Goal: Information Seeking & Learning: Learn about a topic

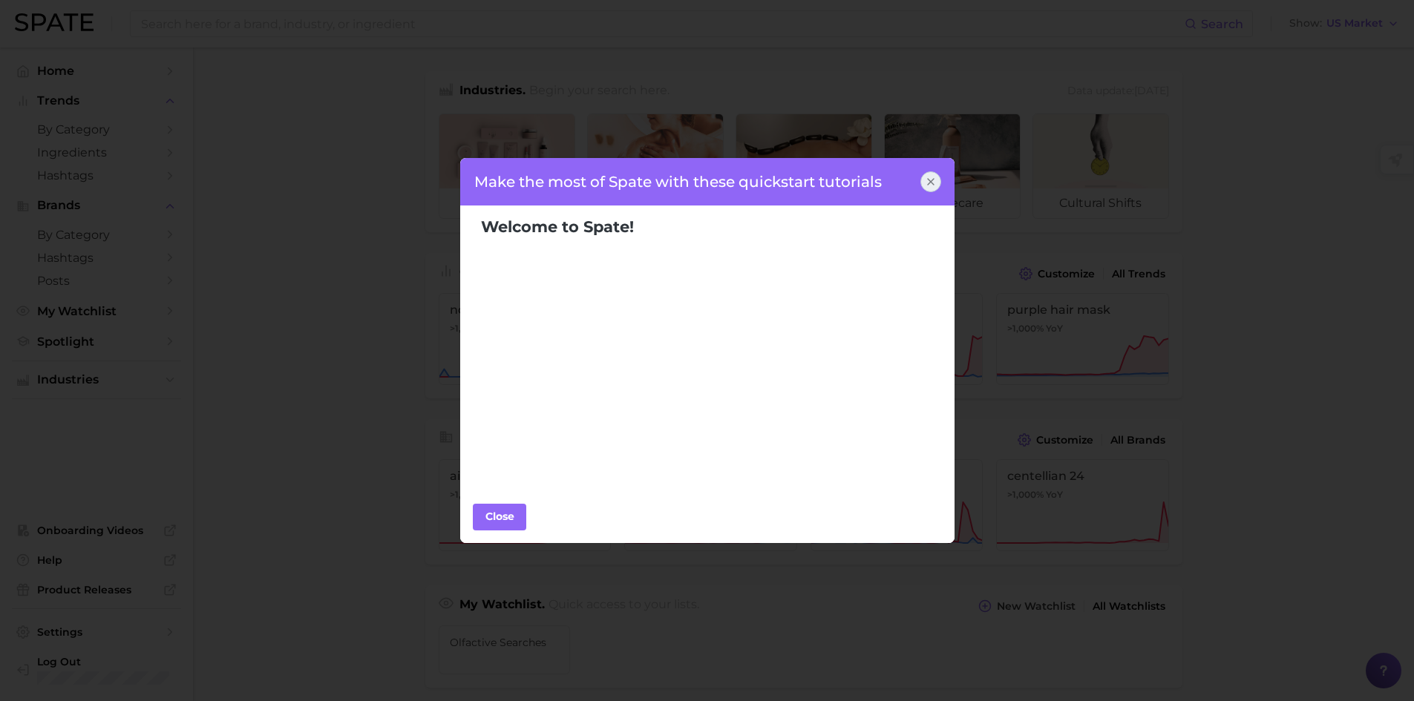
click at [925, 183] on icon at bounding box center [931, 182] width 12 height 12
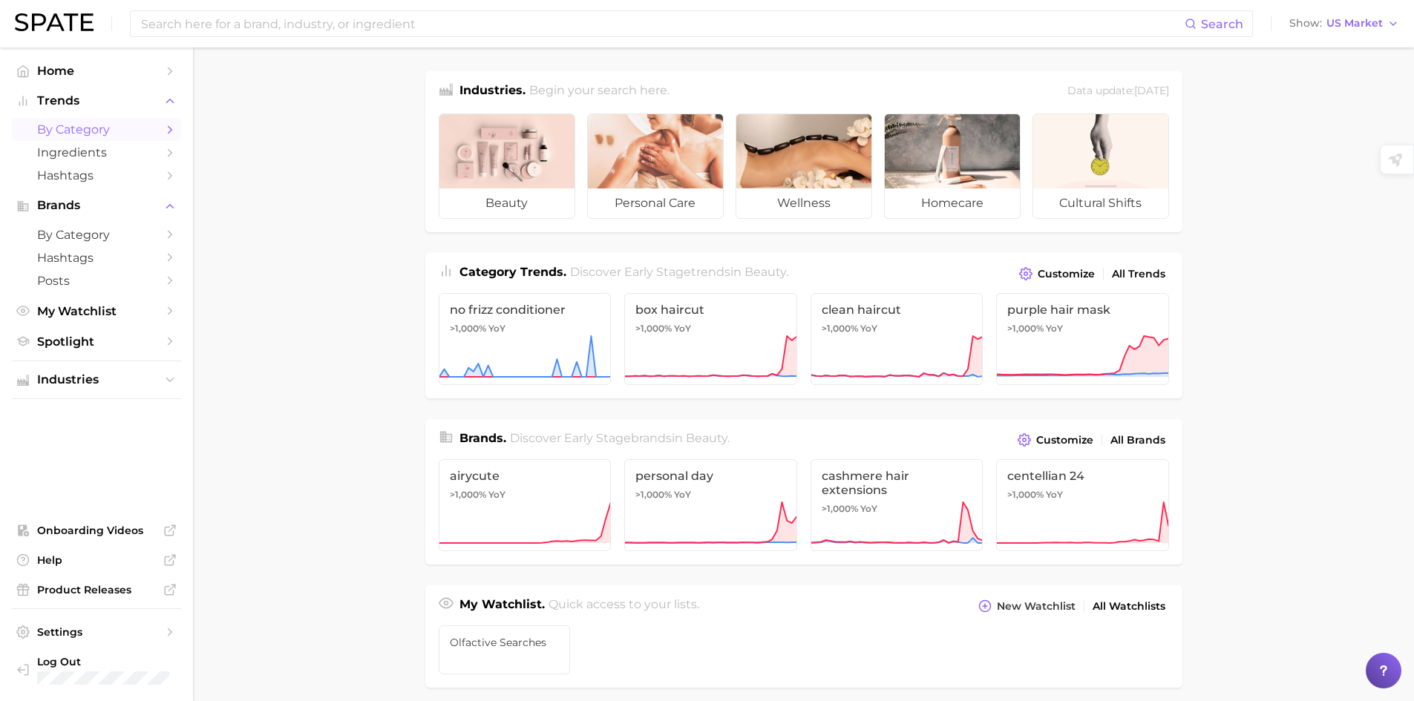
click at [76, 128] on span "by Category" at bounding box center [96, 129] width 119 height 14
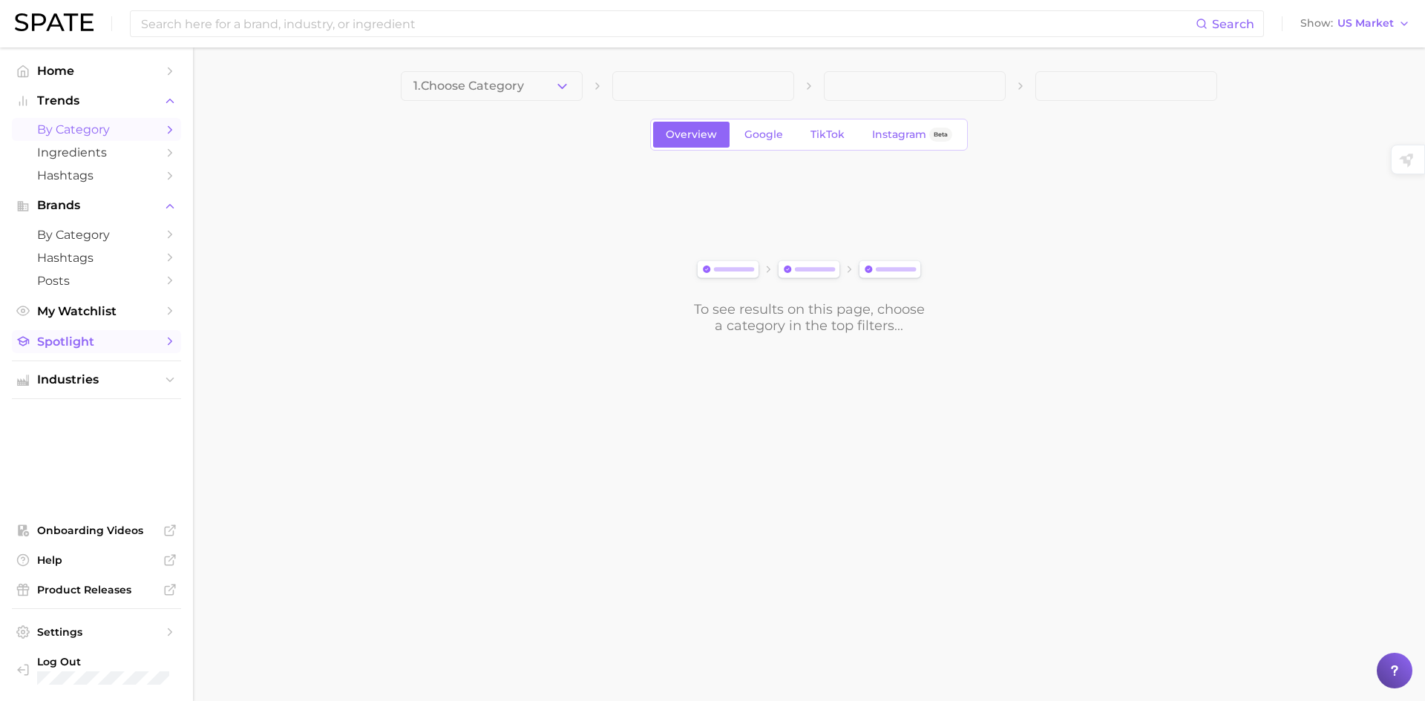
click at [61, 332] on link "Spotlight" at bounding box center [96, 341] width 169 height 23
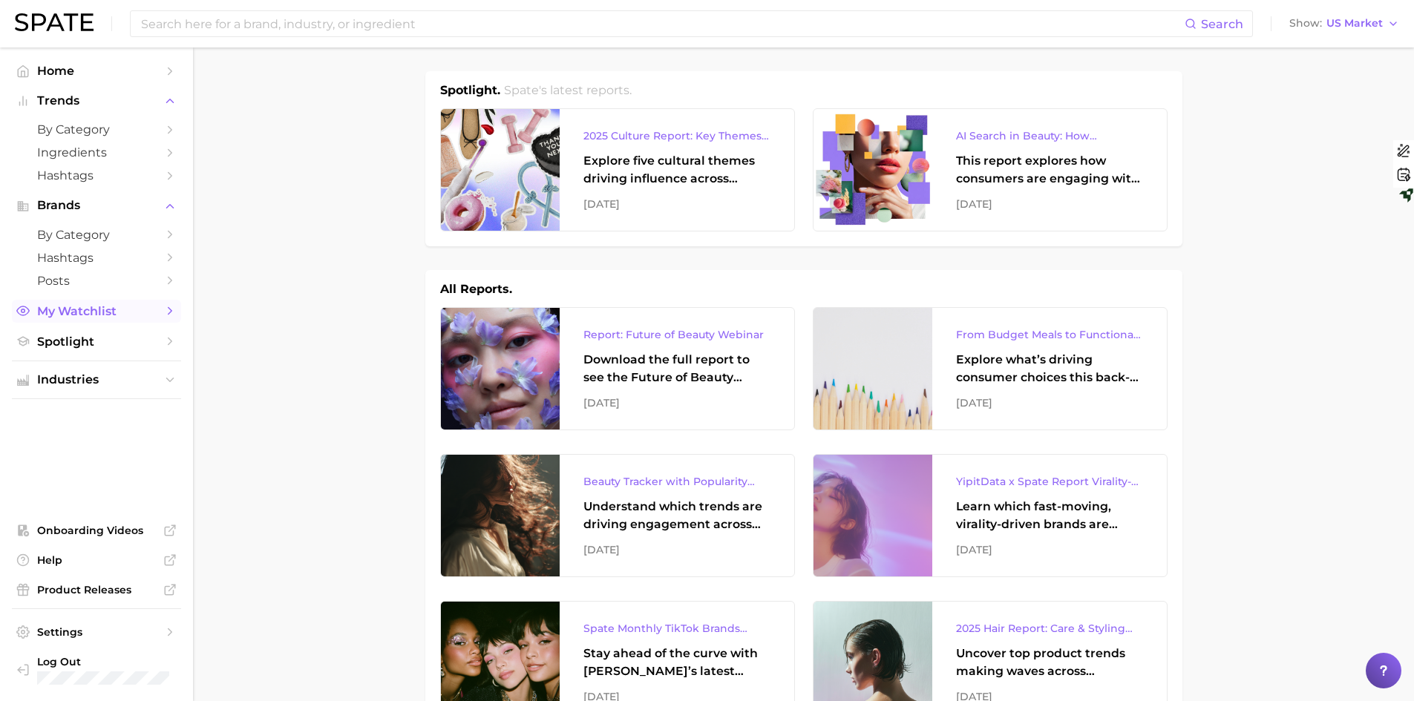
click at [59, 309] on span "My Watchlist" at bounding box center [96, 311] width 119 height 14
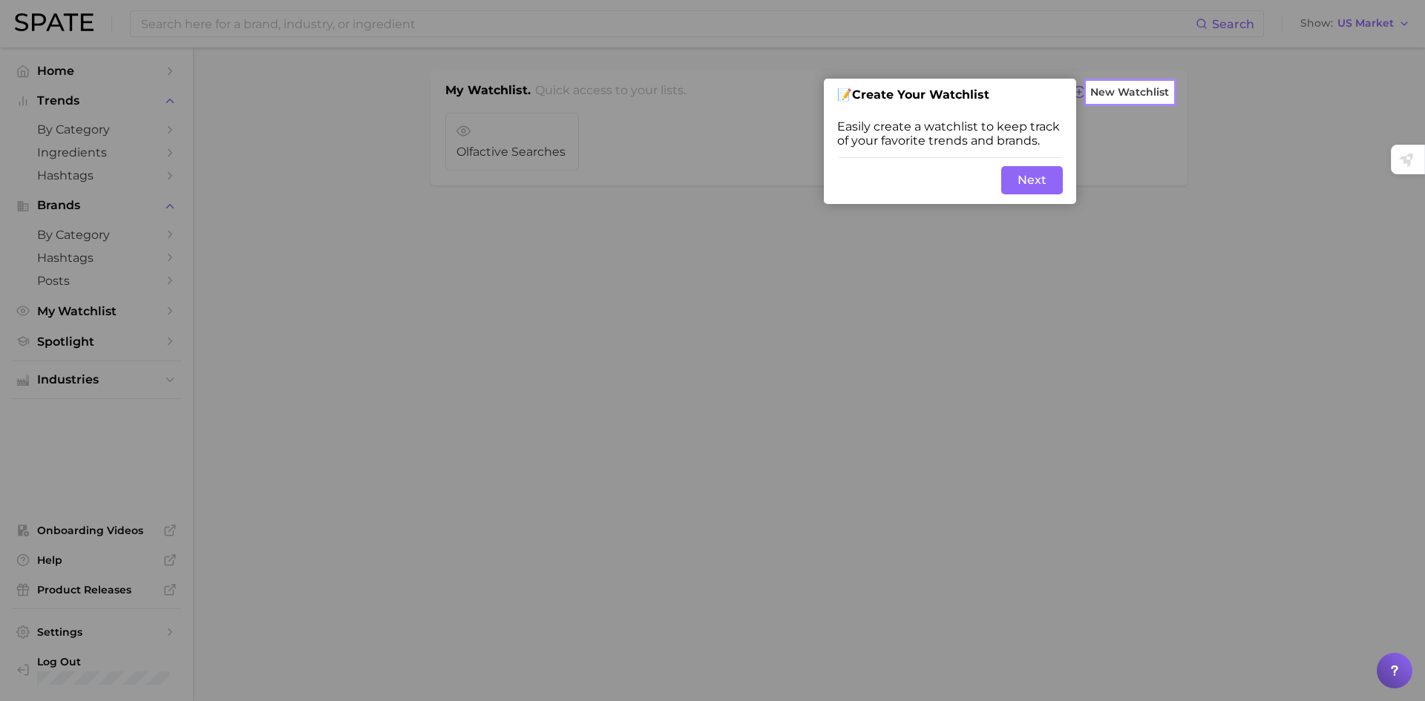
click at [1066, 181] on div "Skip Back Next" at bounding box center [950, 180] width 252 height 47
click at [1052, 182] on button "Next" at bounding box center [1032, 180] width 62 height 28
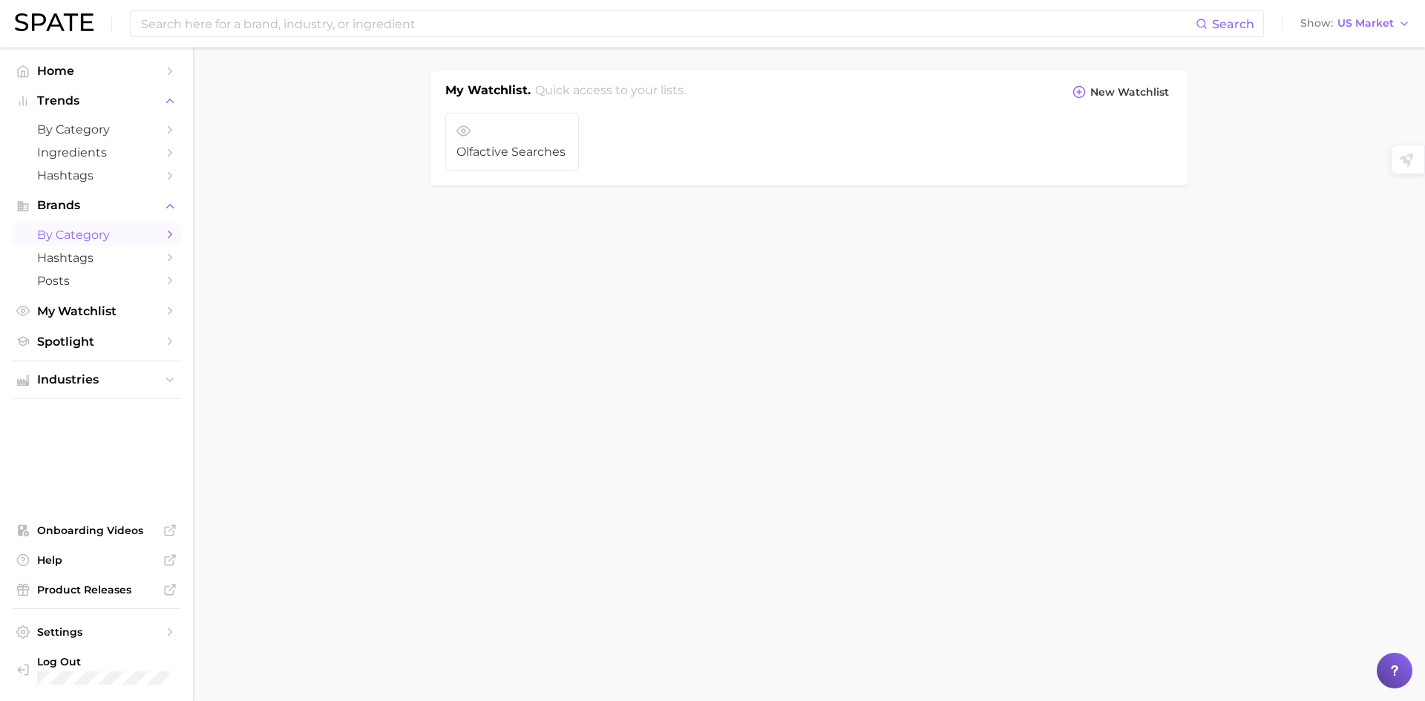
click at [115, 233] on span "by Category" at bounding box center [96, 235] width 119 height 14
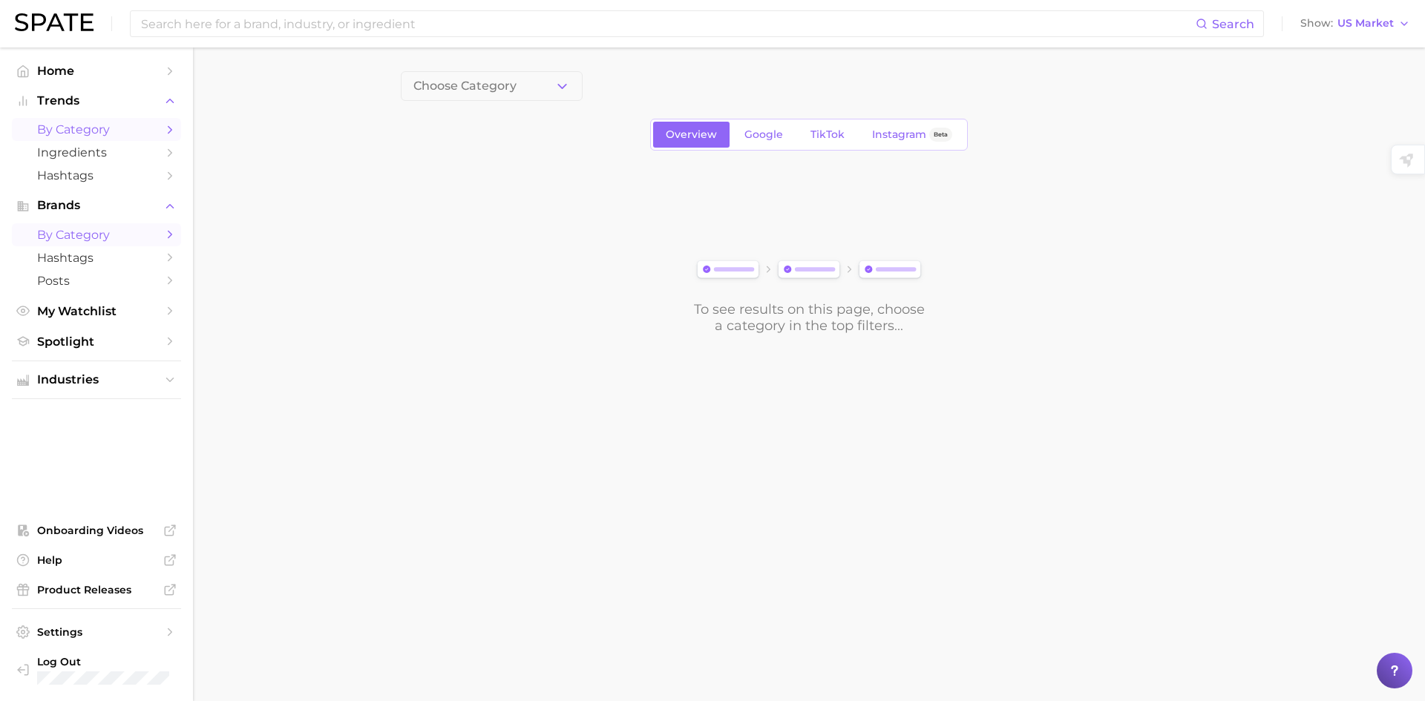
click at [90, 131] on span "by Category" at bounding box center [96, 129] width 119 height 14
click at [436, 92] on span "1. Choose Category" at bounding box center [468, 85] width 111 height 13
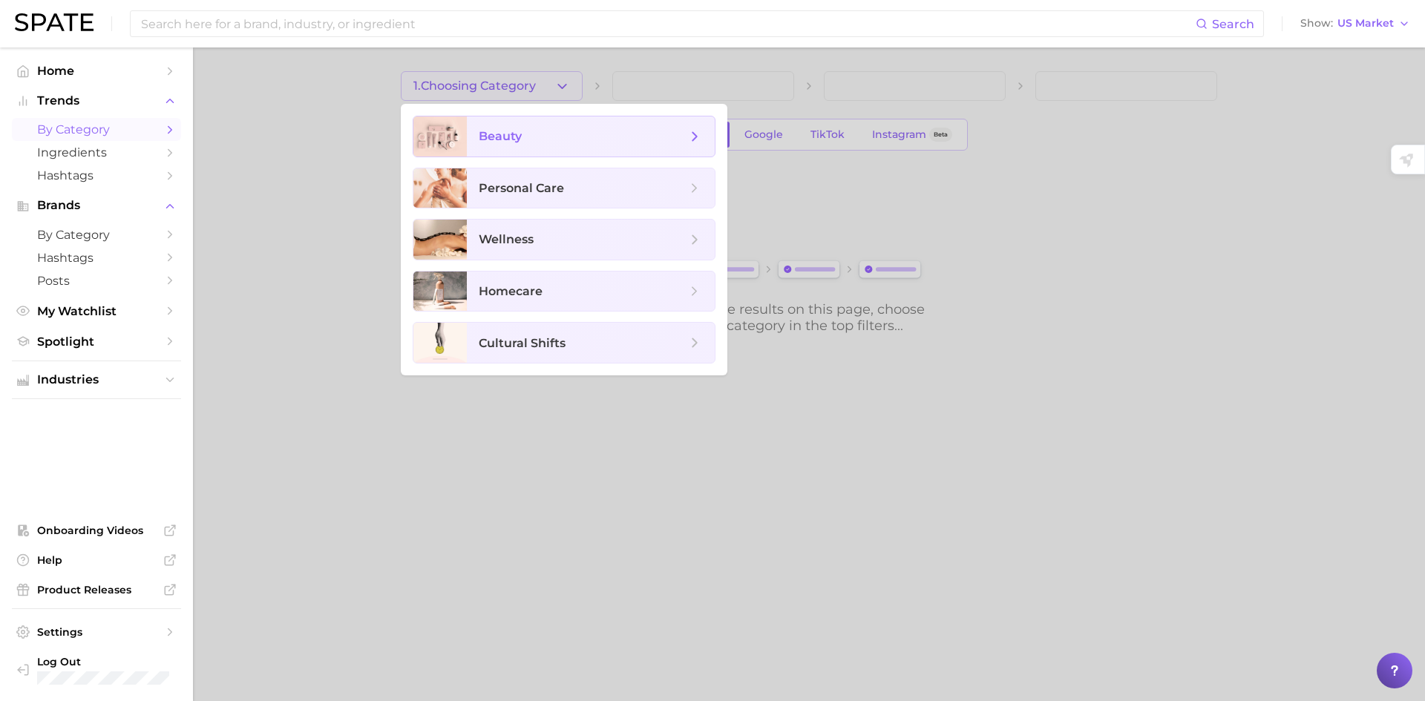
click at [465, 126] on div at bounding box center [439, 137] width 53 height 40
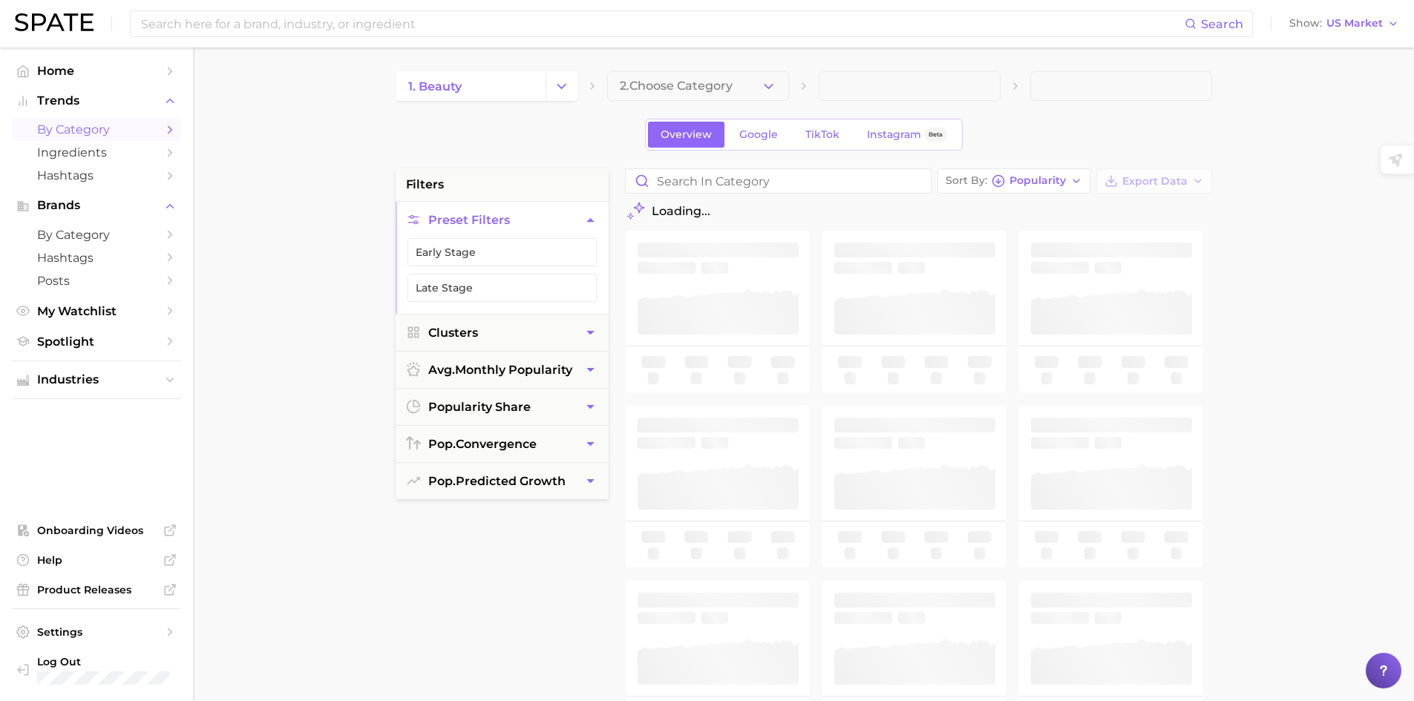
click at [648, 95] on button "2. Choose Category" at bounding box center [698, 86] width 182 height 30
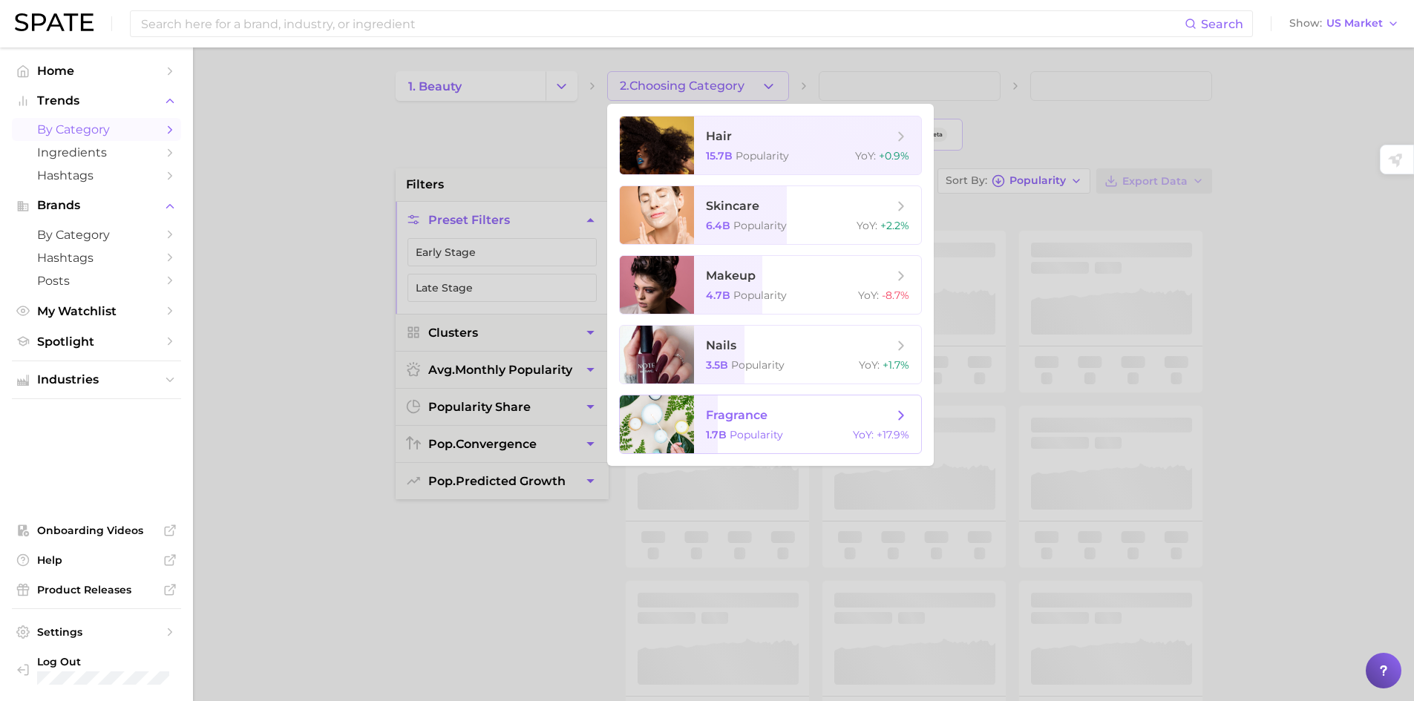
click at [709, 433] on span "1.7b" at bounding box center [716, 434] width 21 height 13
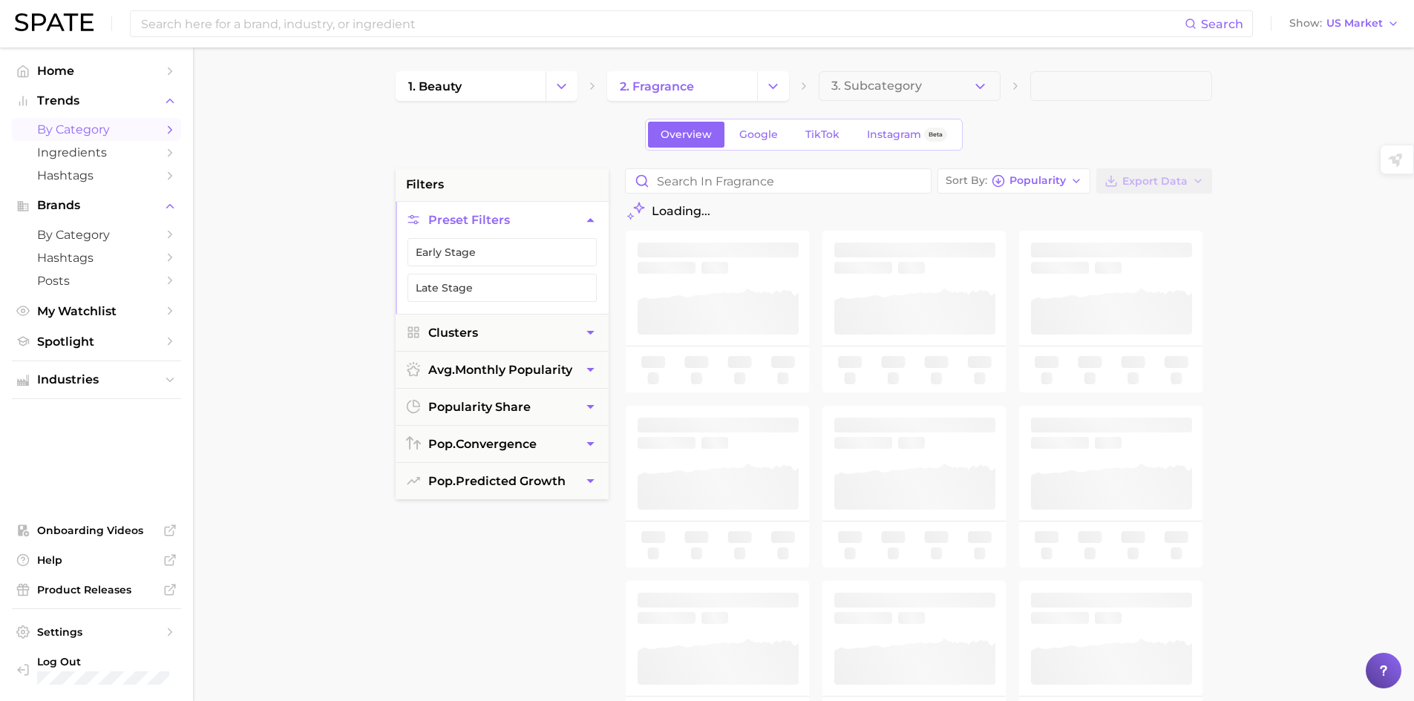
click at [886, 85] on span "3. Subcategory" at bounding box center [876, 85] width 91 height 13
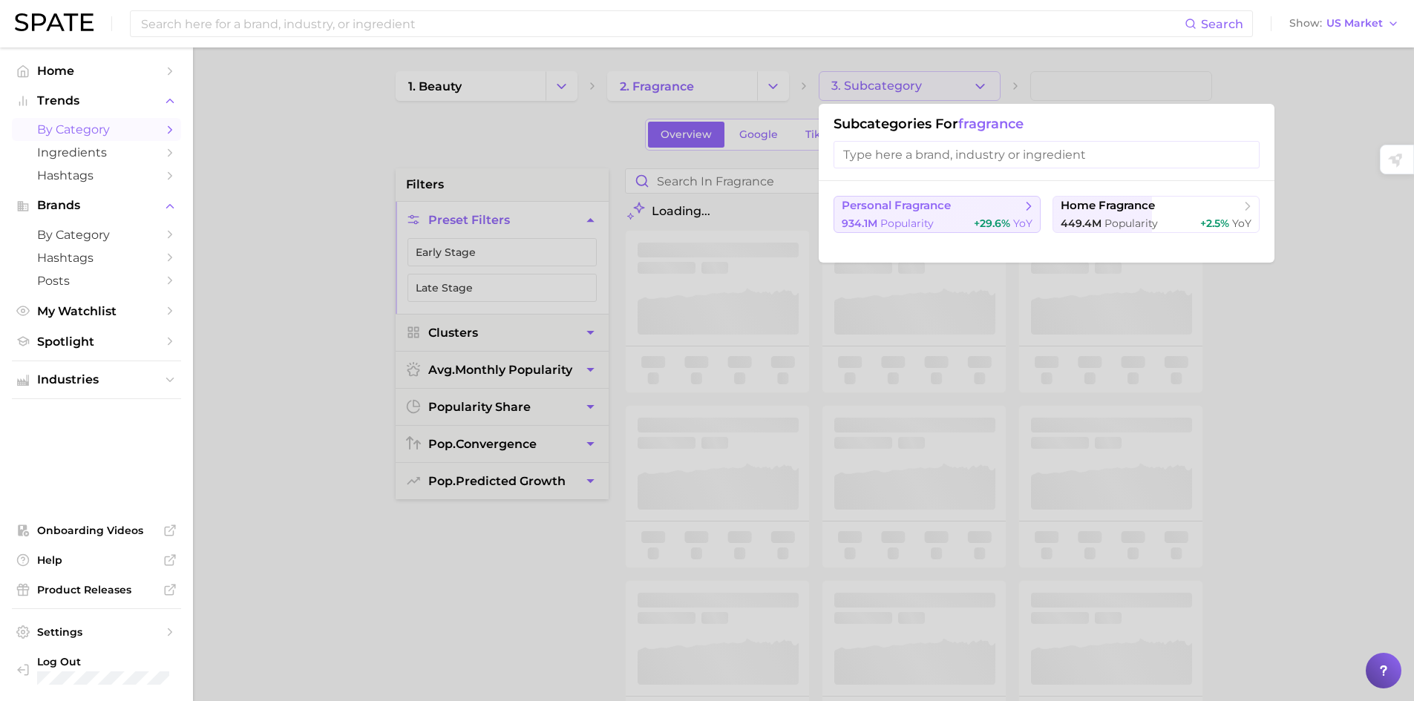
click at [911, 215] on button "personal fragrance 934.1m Popularity +29.6% YoY" at bounding box center [936, 214] width 207 height 37
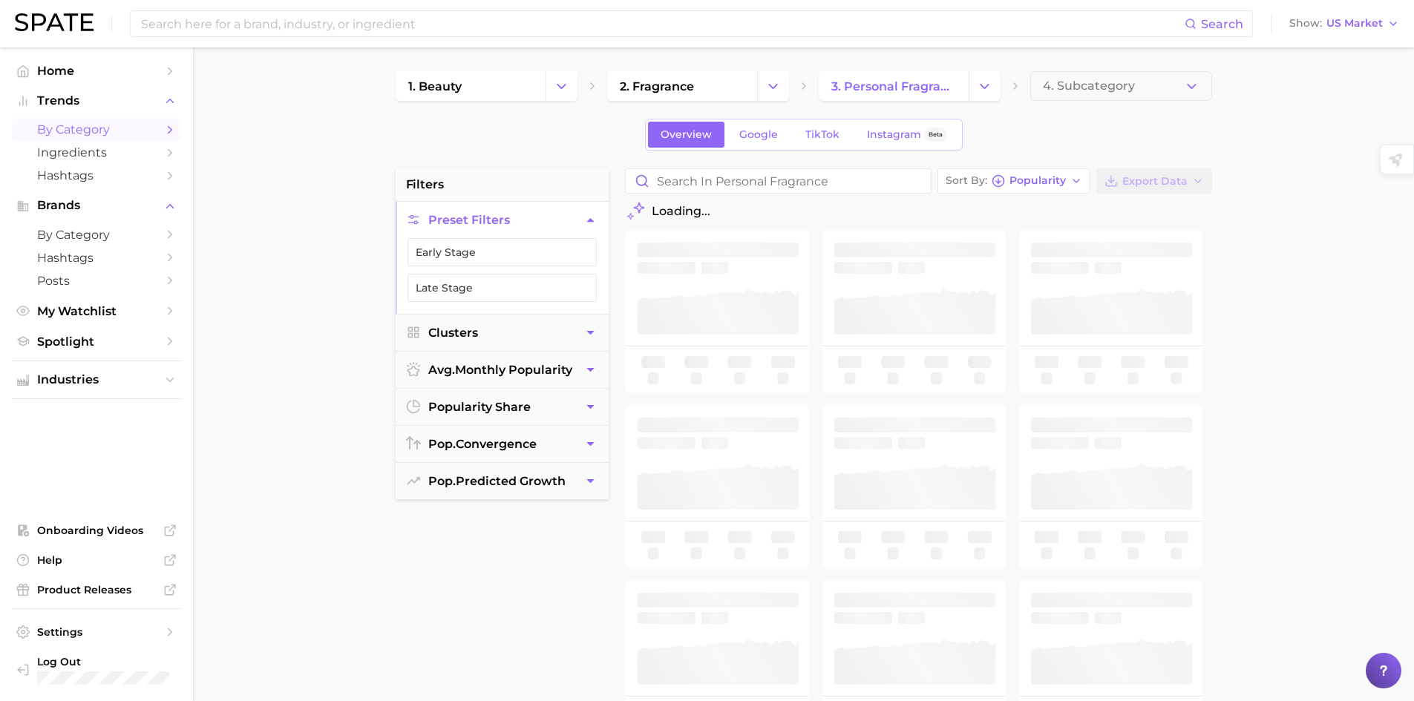
click at [1167, 86] on button "4. Subcategory" at bounding box center [1121, 86] width 182 height 30
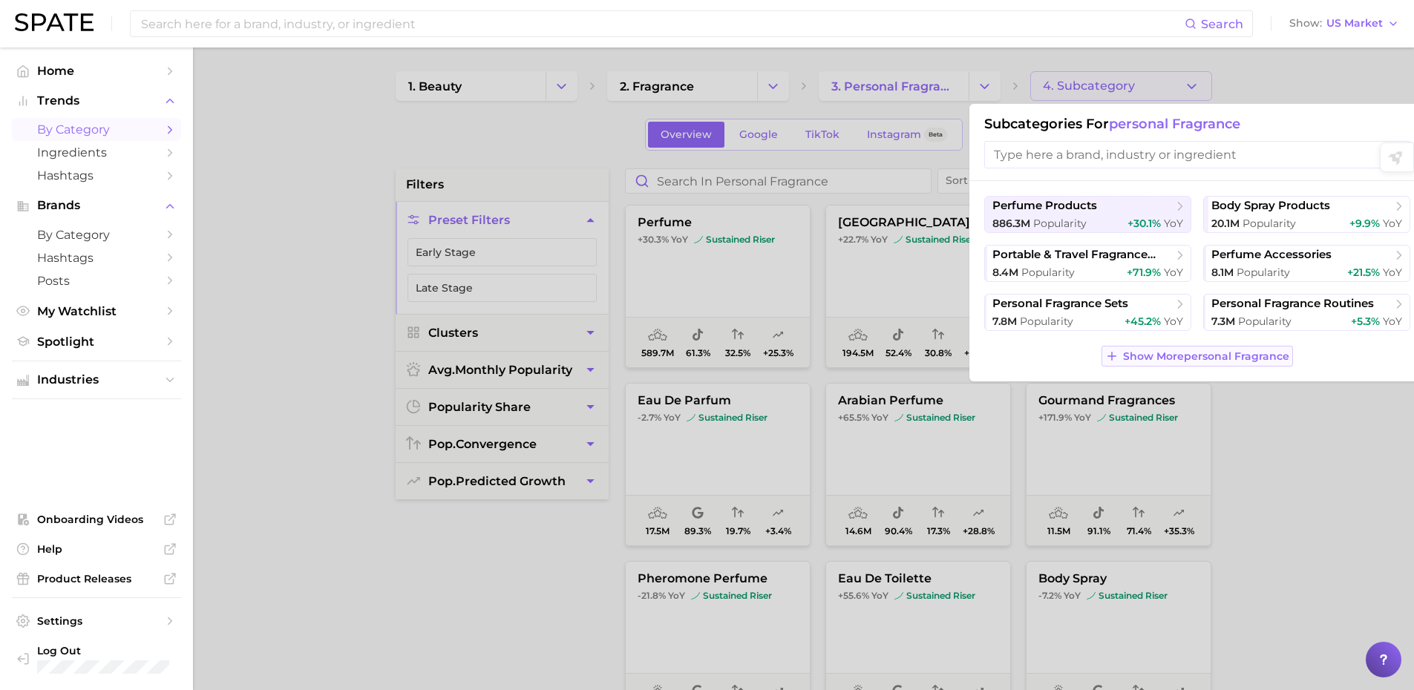
click at [1172, 353] on span "Show More personal fragrance" at bounding box center [1206, 356] width 166 height 13
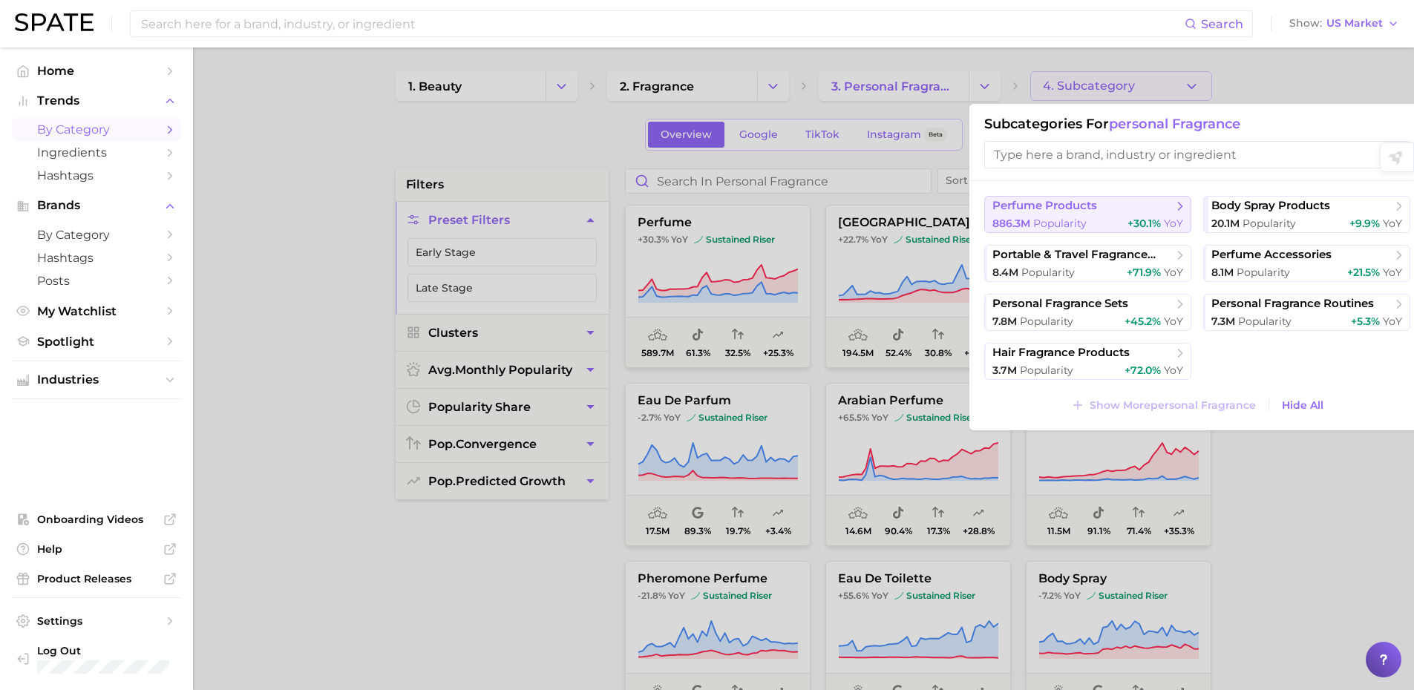
click at [1100, 220] on div "886.3m Popularity +30.1% YoY" at bounding box center [1087, 224] width 191 height 14
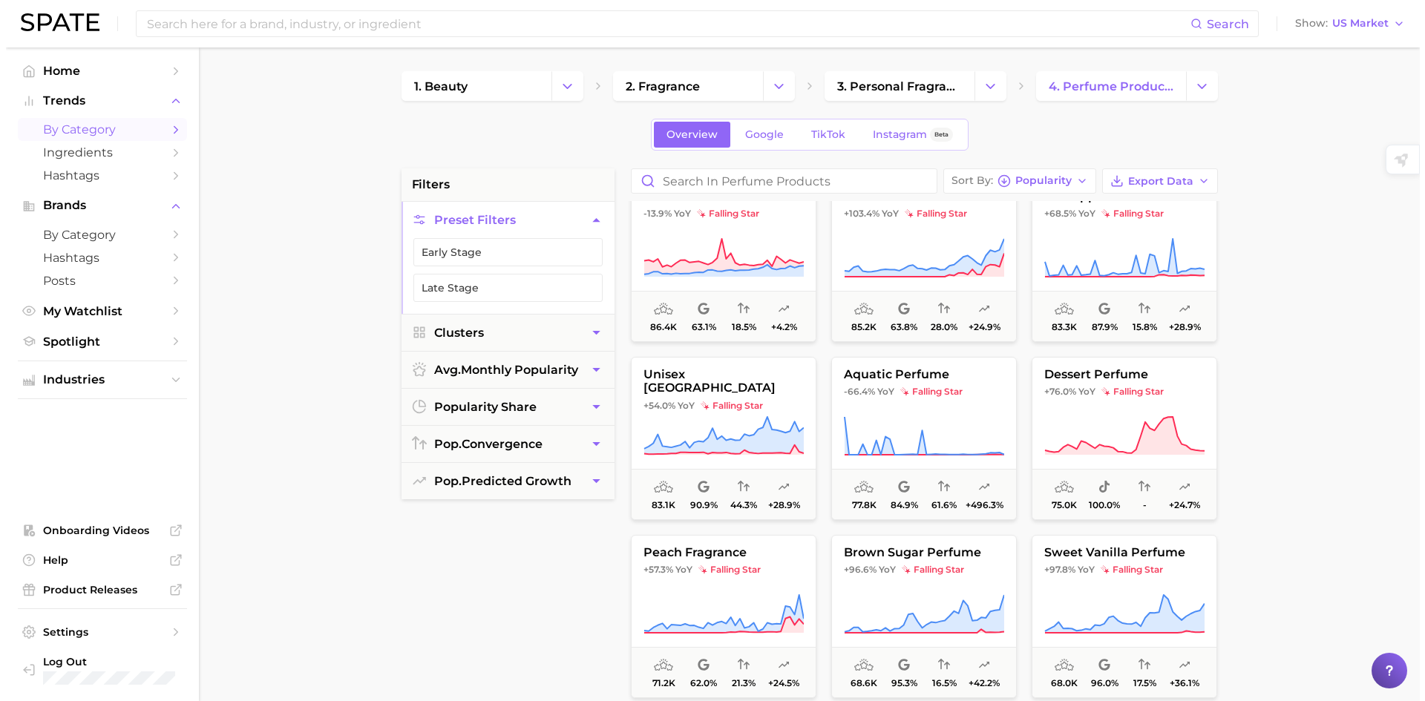
scroll to position [7866, 0]
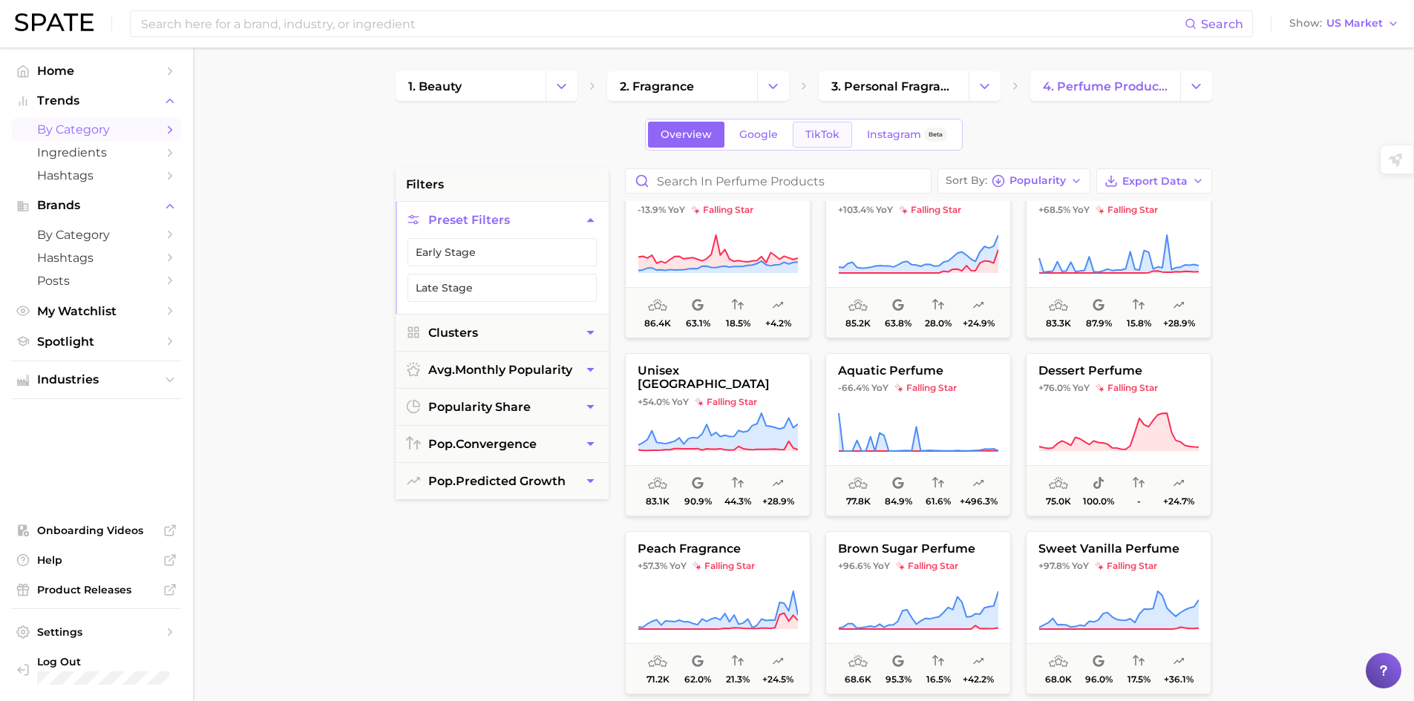
click at [816, 131] on span "TikTok" at bounding box center [822, 134] width 34 height 13
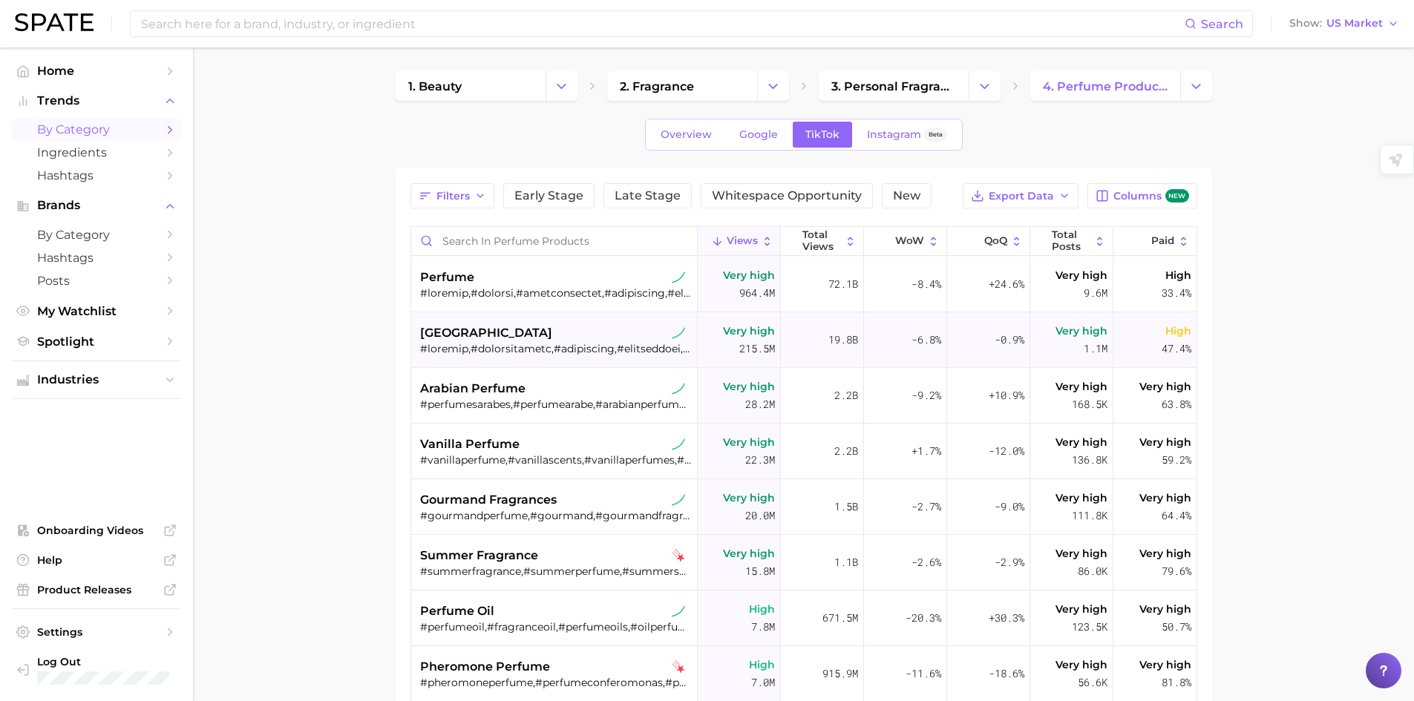
click at [479, 325] on div "[GEOGRAPHIC_DATA]" at bounding box center [556, 333] width 272 height 18
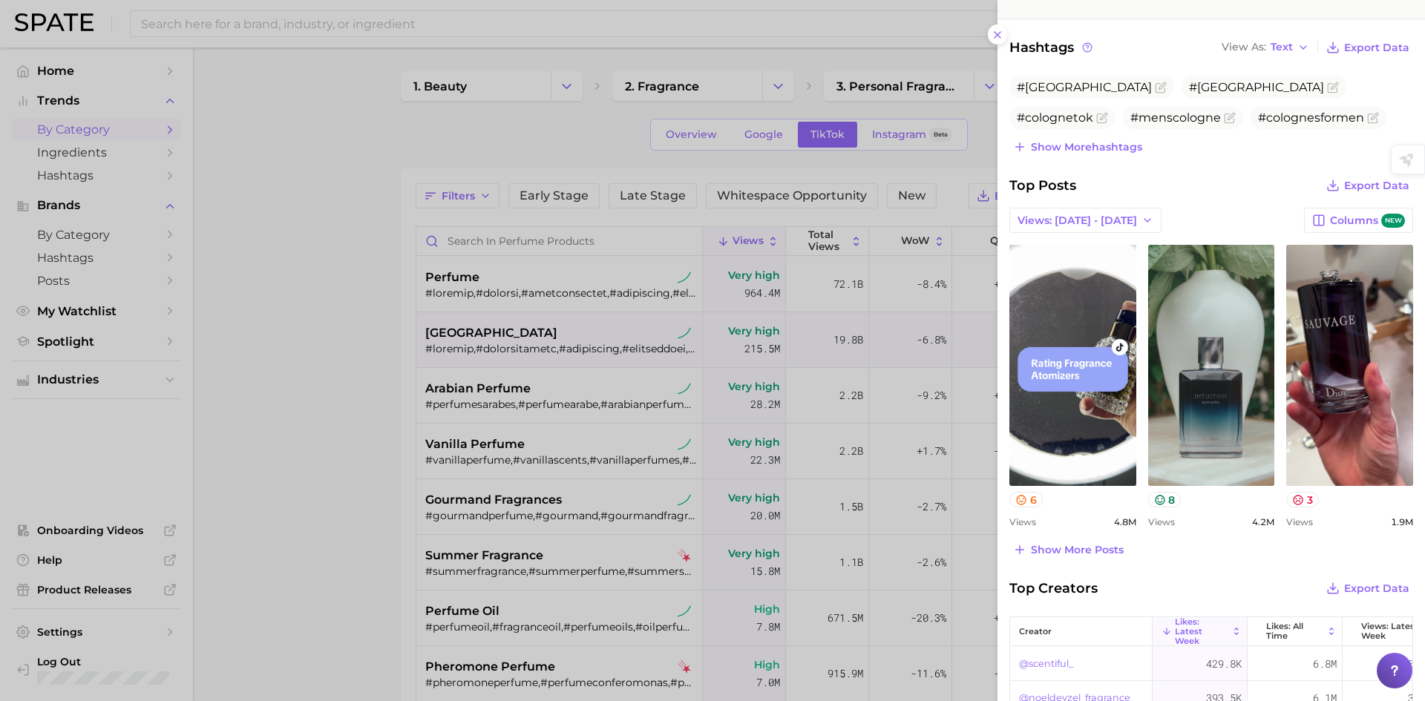
scroll to position [445, 0]
click at [1048, 542] on button "Show more posts" at bounding box center [1068, 549] width 118 height 21
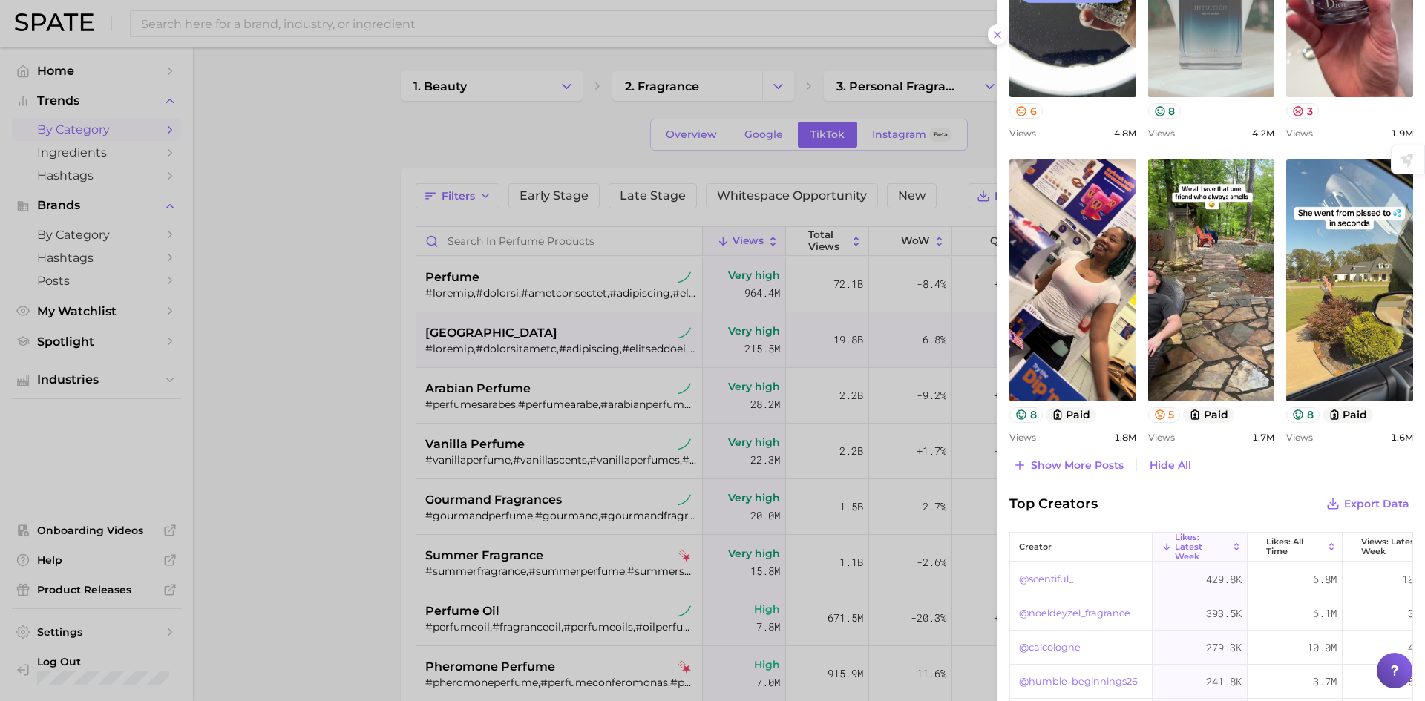
scroll to position [890, 0]
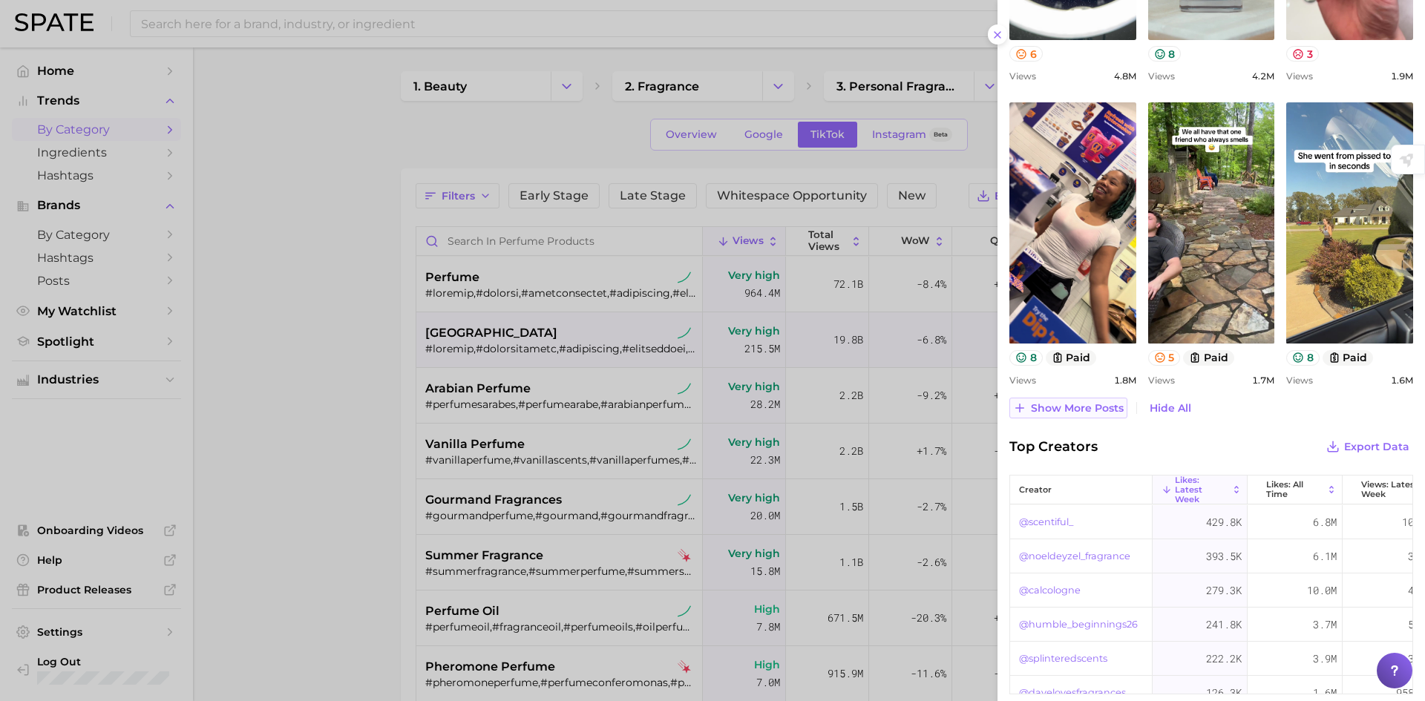
click at [1109, 412] on span "Show more posts" at bounding box center [1077, 408] width 93 height 13
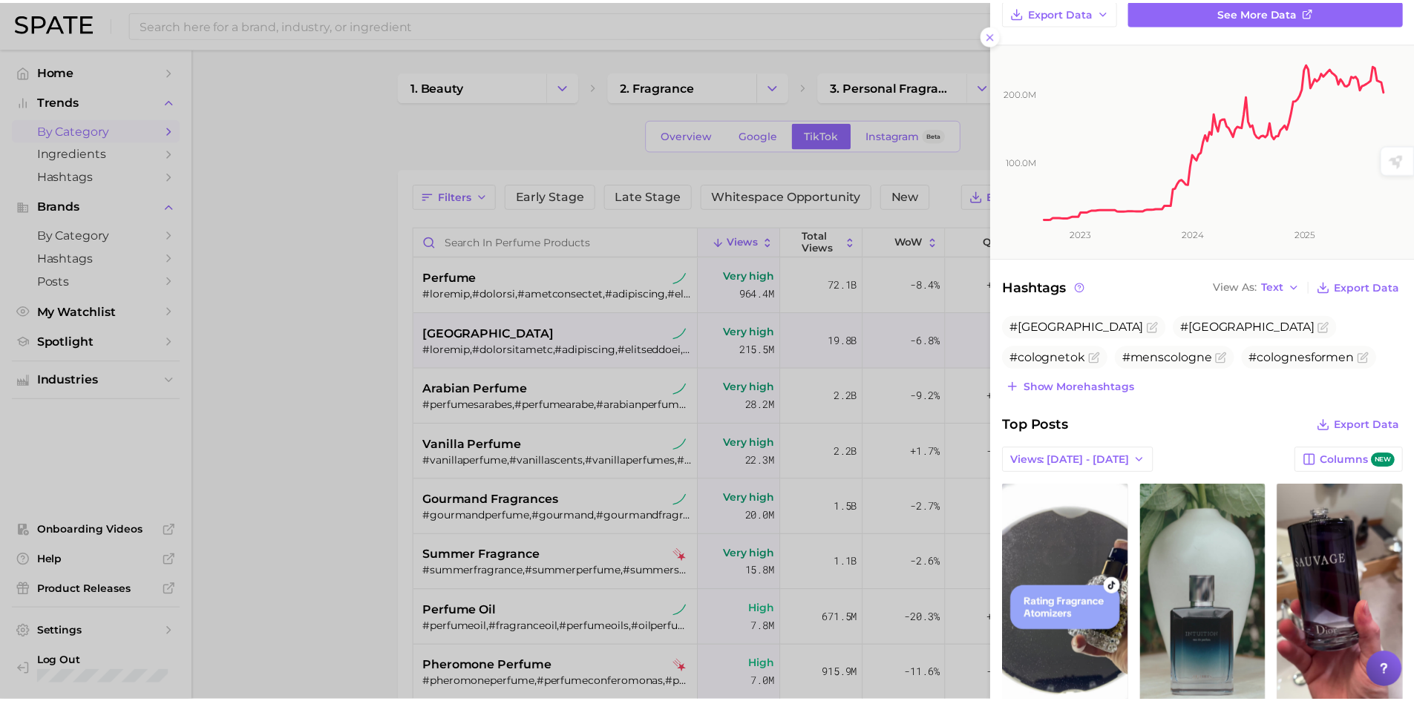
scroll to position [176, 0]
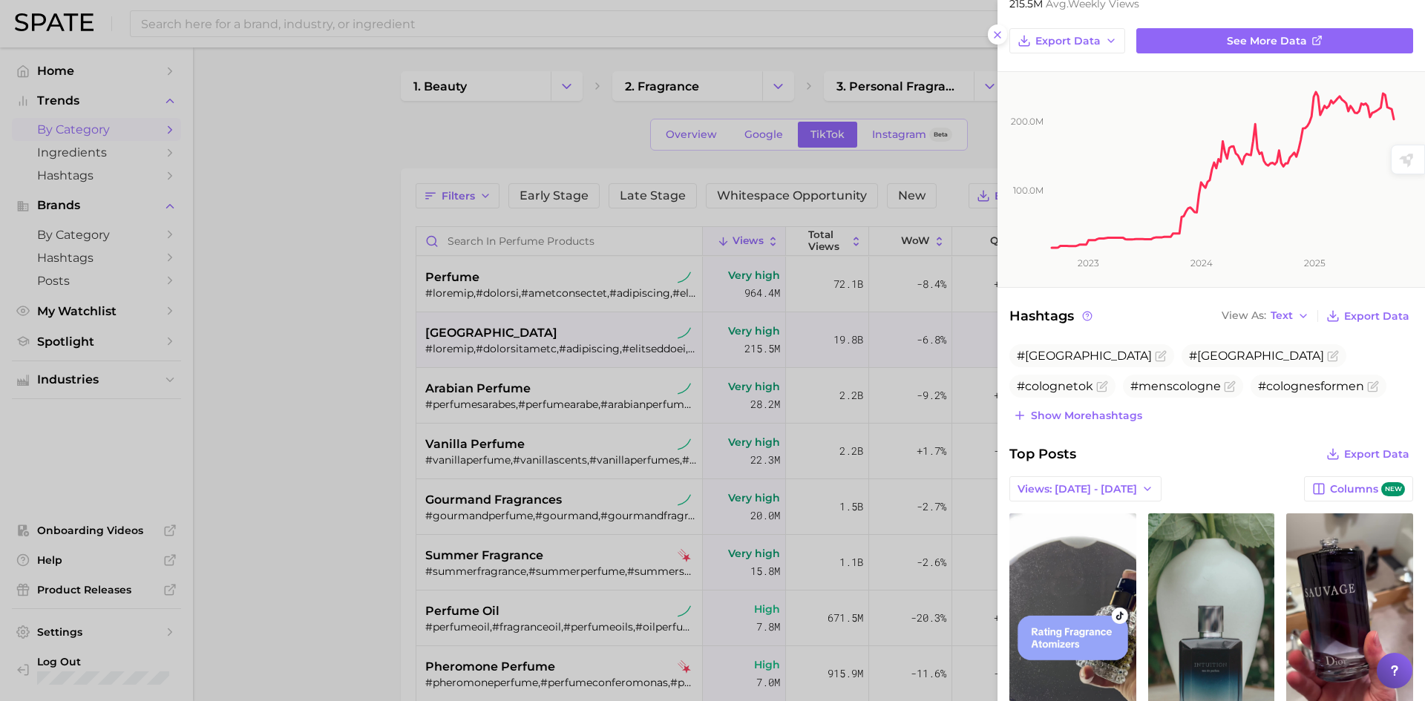
click at [71, 204] on div at bounding box center [712, 350] width 1425 height 701
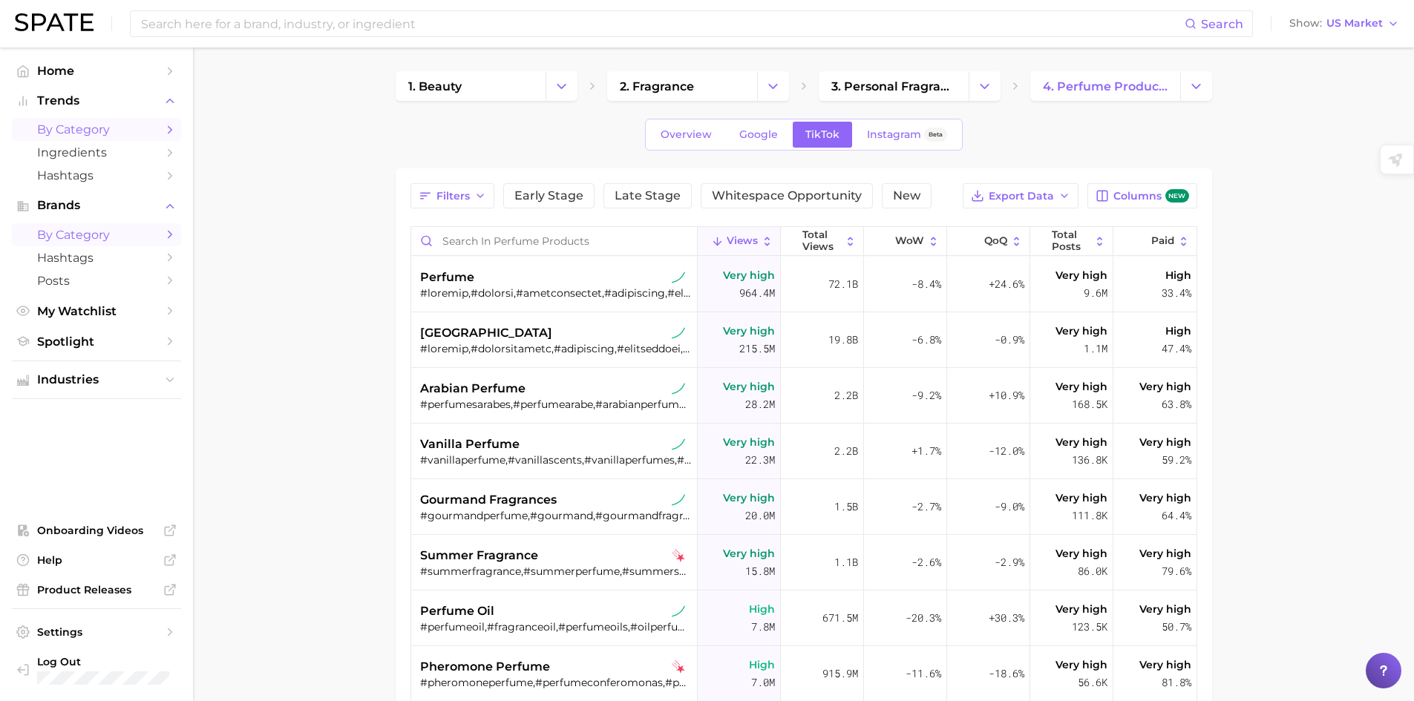
click at [79, 229] on span "by Category" at bounding box center [96, 235] width 119 height 14
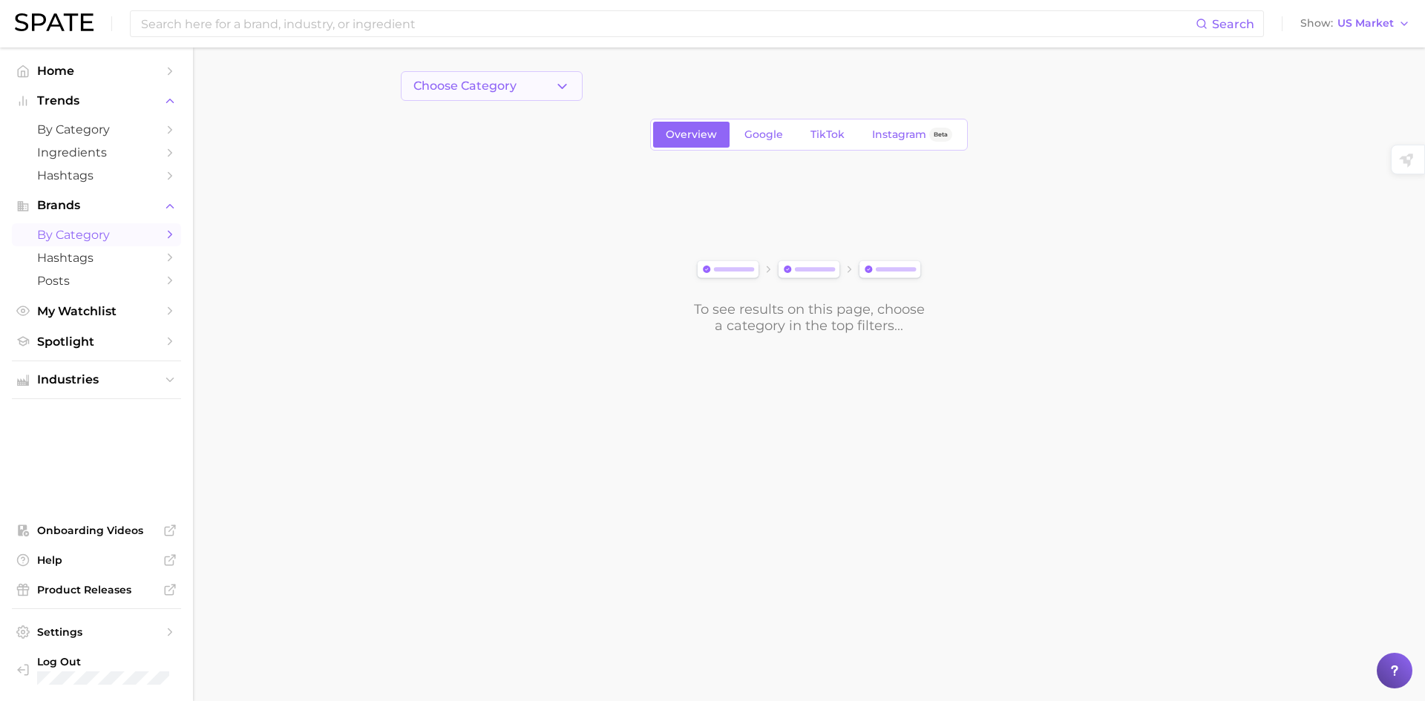
click at [458, 88] on span "Choose Category" at bounding box center [464, 85] width 103 height 13
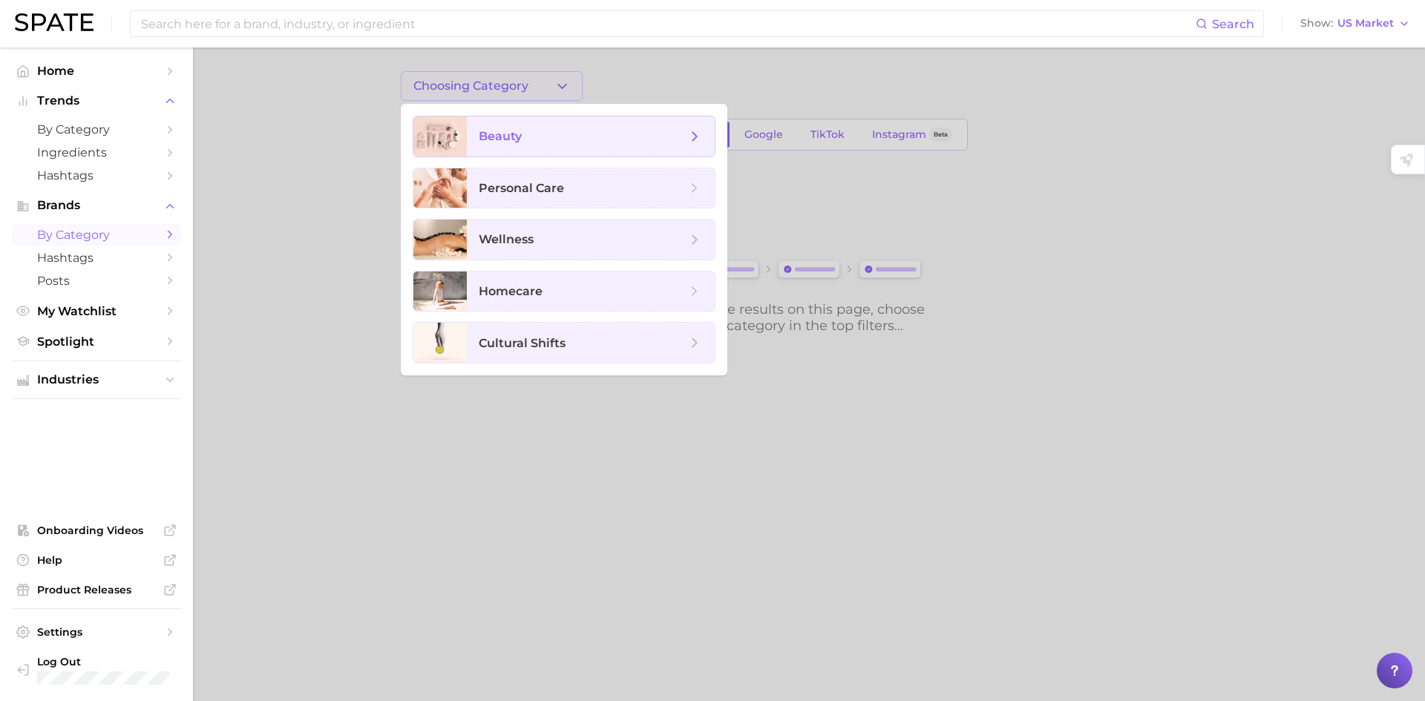
click at [472, 128] on span "beauty" at bounding box center [591, 137] width 248 height 40
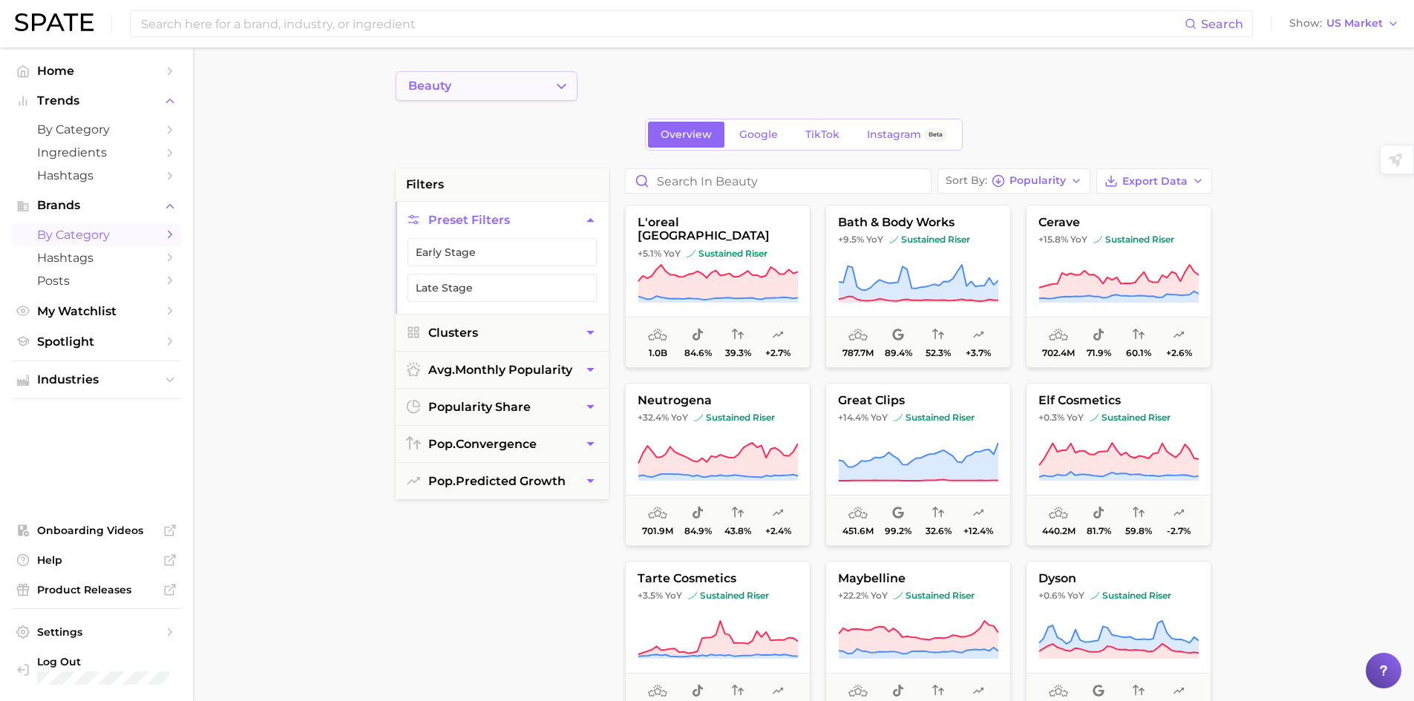
click at [535, 85] on button "beauty" at bounding box center [487, 86] width 182 height 30
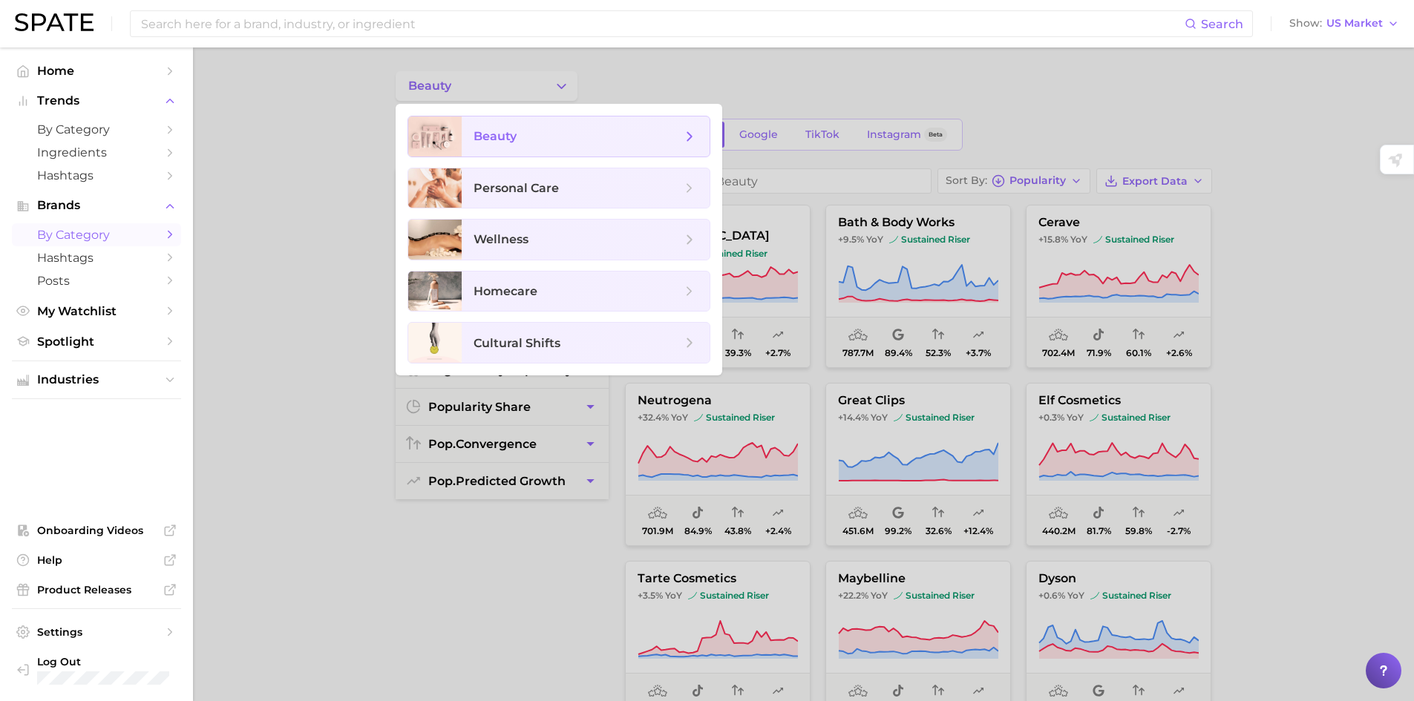
click at [692, 139] on icon at bounding box center [689, 136] width 16 height 16
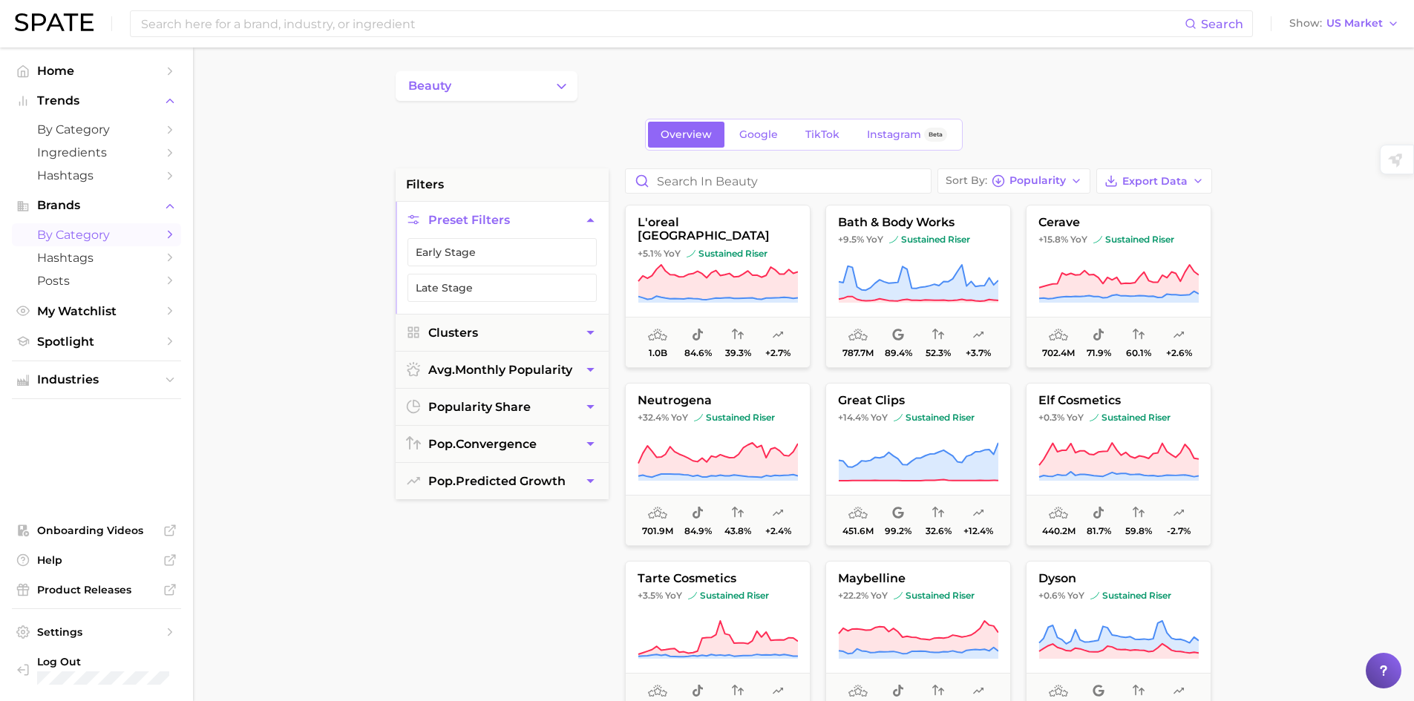
click at [468, 221] on span "Preset Filters" at bounding box center [469, 220] width 82 height 14
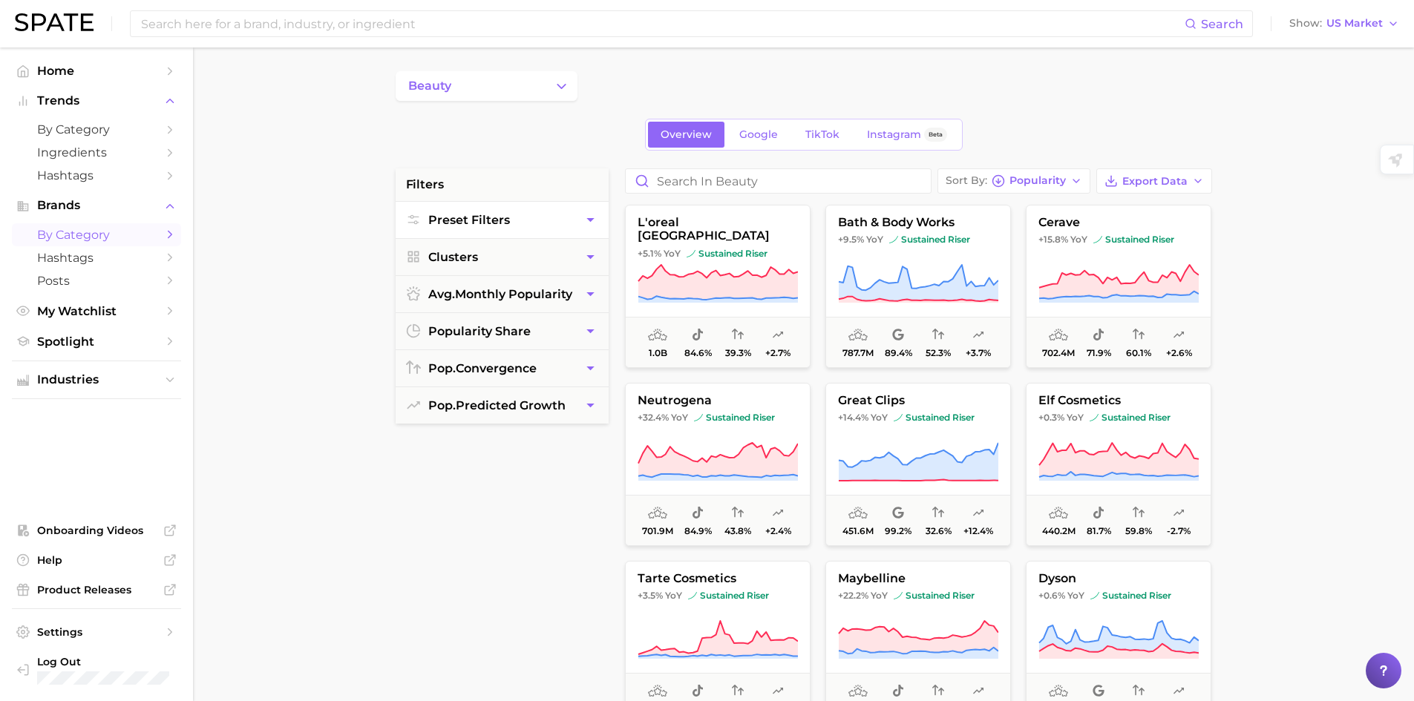
click at [468, 221] on span "Preset Filters" at bounding box center [469, 220] width 82 height 14
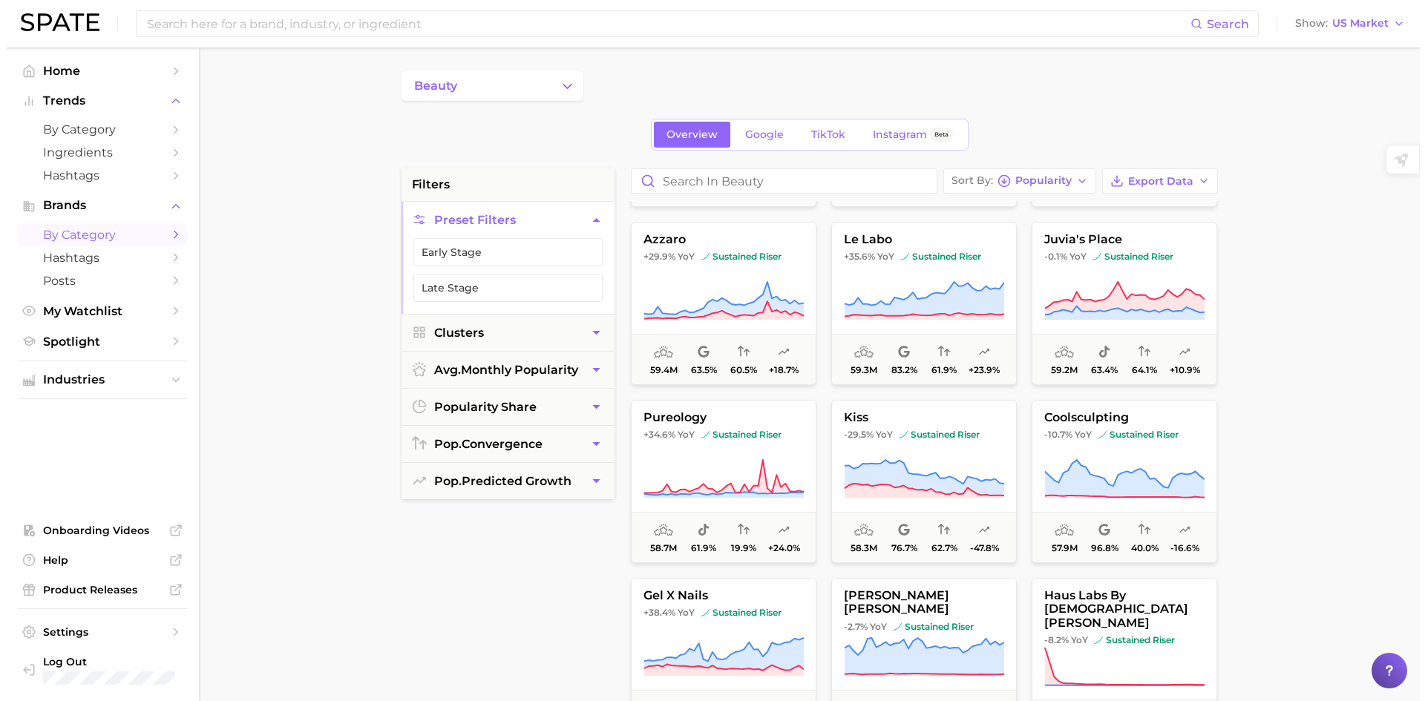
scroll to position [6753, 0]
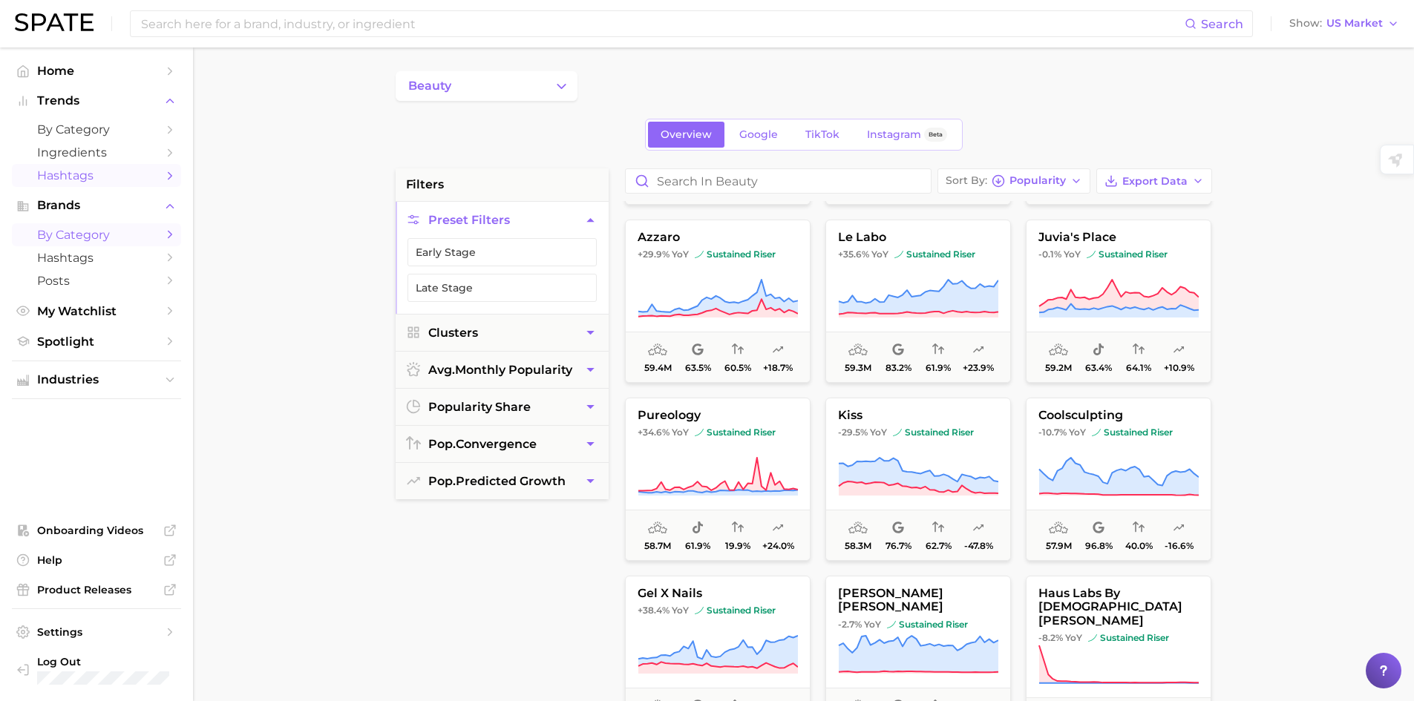
click at [75, 171] on span "Hashtags" at bounding box center [96, 175] width 119 height 14
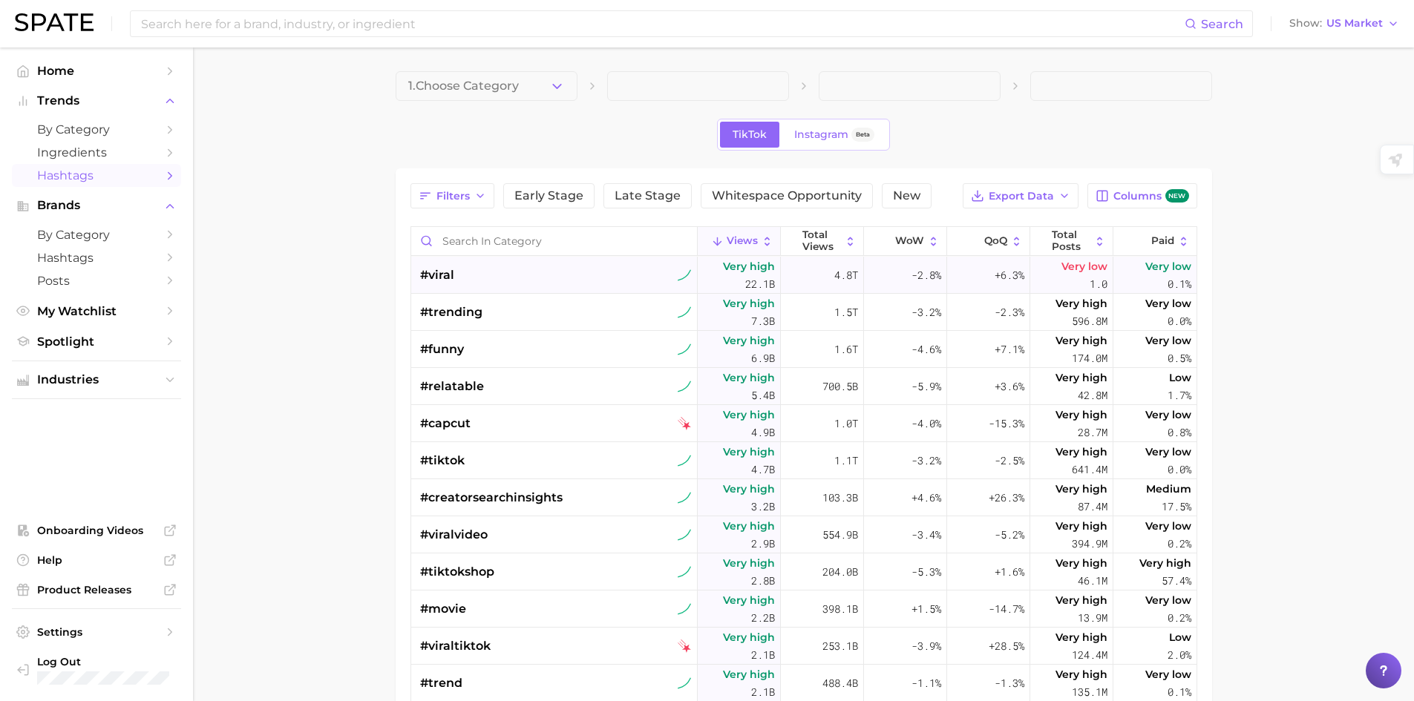
click at [454, 269] on div "#viral" at bounding box center [556, 275] width 272 height 37
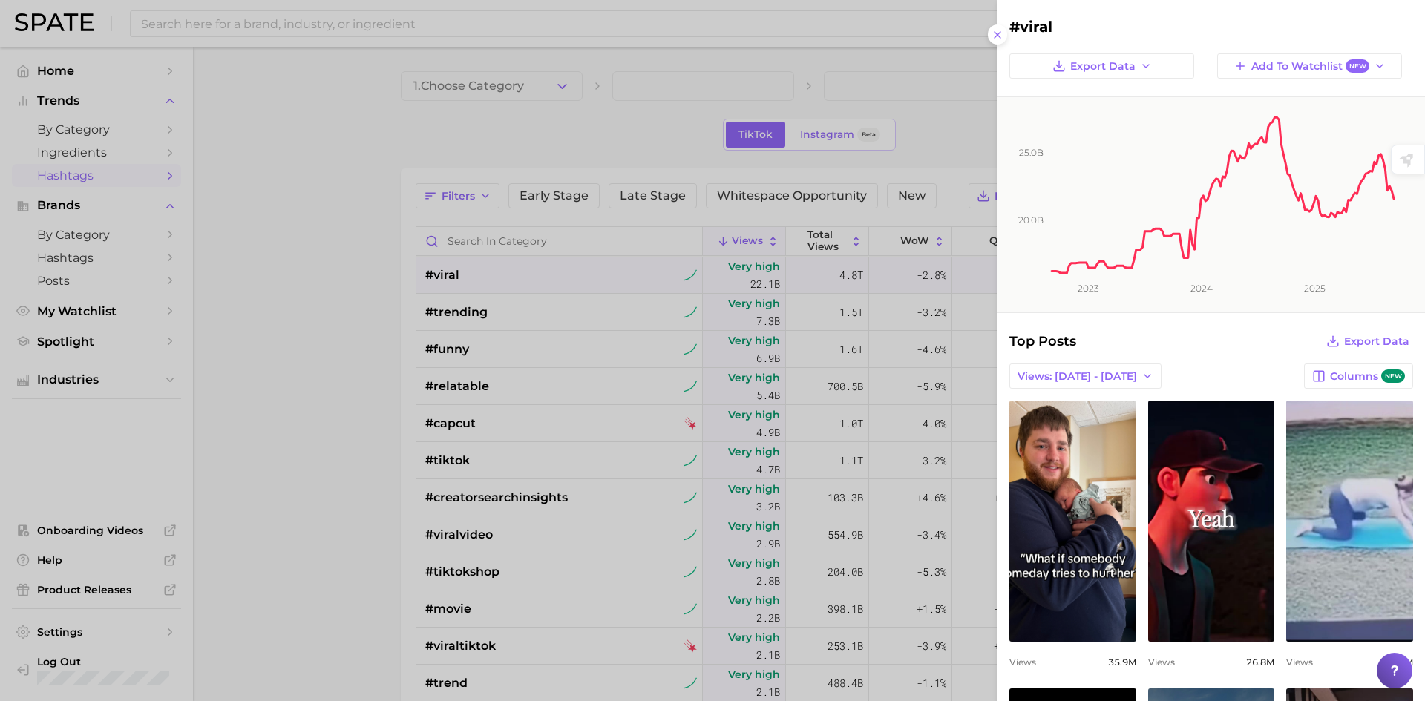
click at [454, 269] on div at bounding box center [712, 350] width 1425 height 701
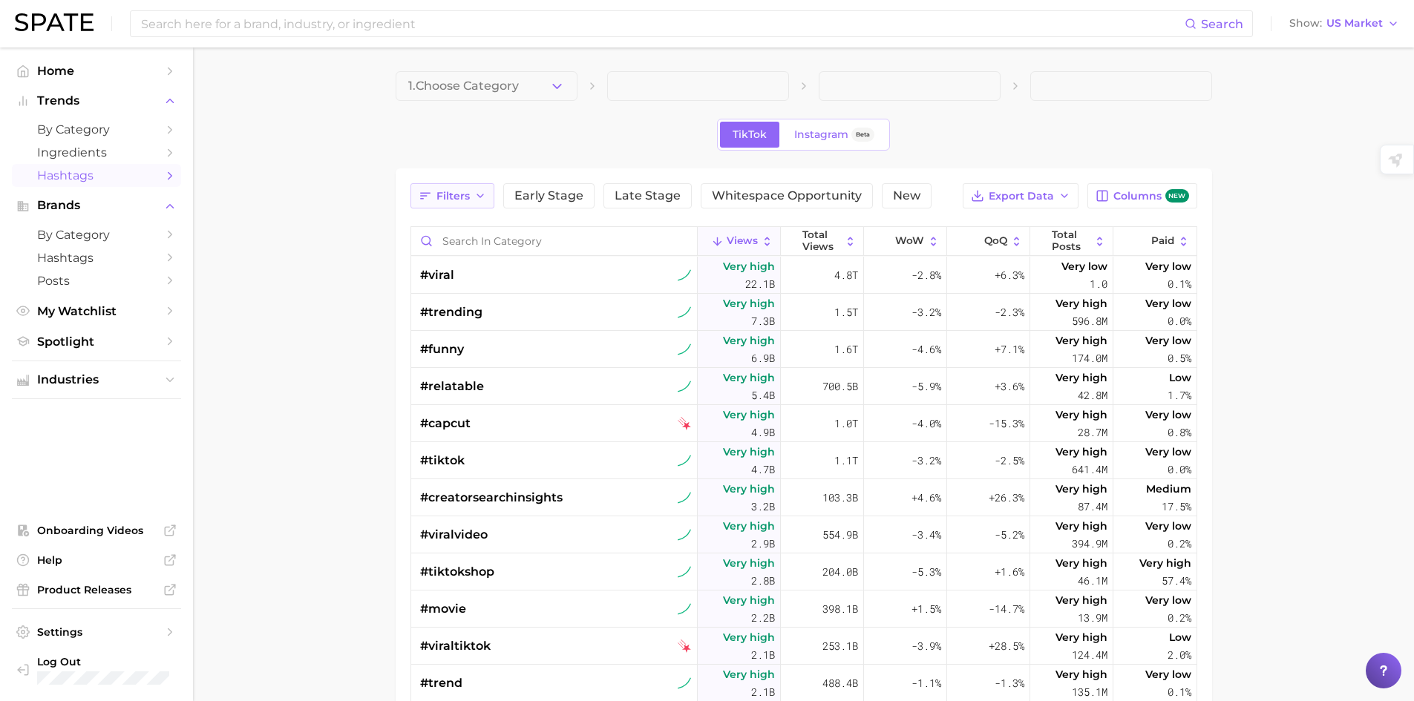
click at [470, 205] on button "Filters" at bounding box center [452, 195] width 84 height 25
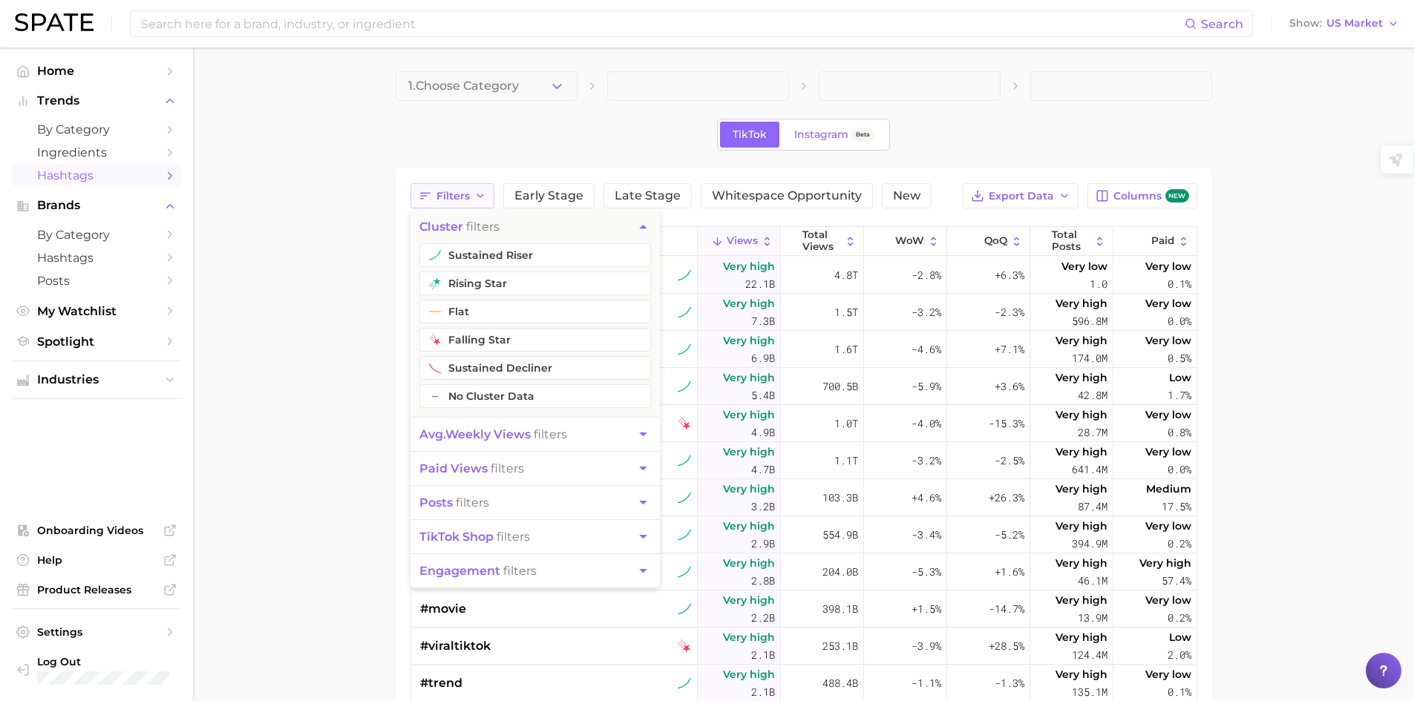
click at [470, 205] on button "Filters" at bounding box center [452, 195] width 84 height 25
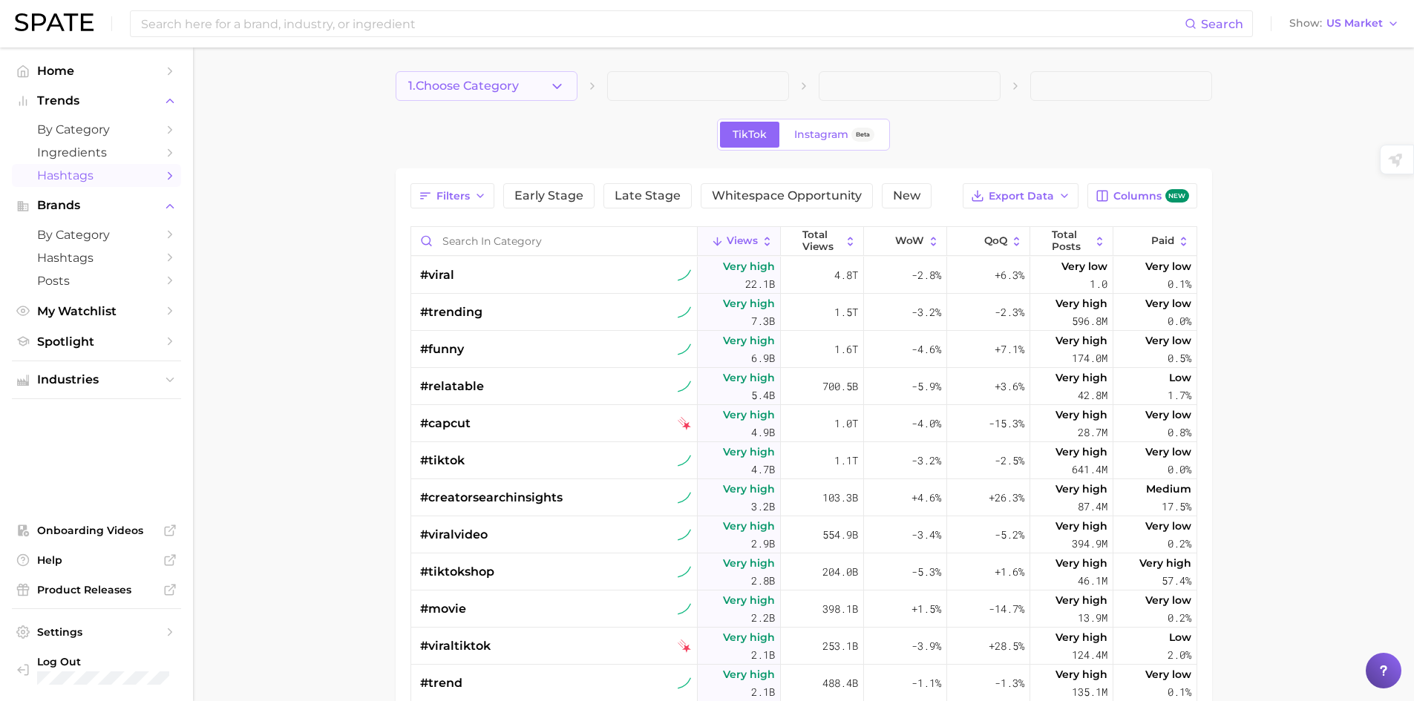
click at [461, 96] on button "1. Choose Category" at bounding box center [487, 86] width 182 height 30
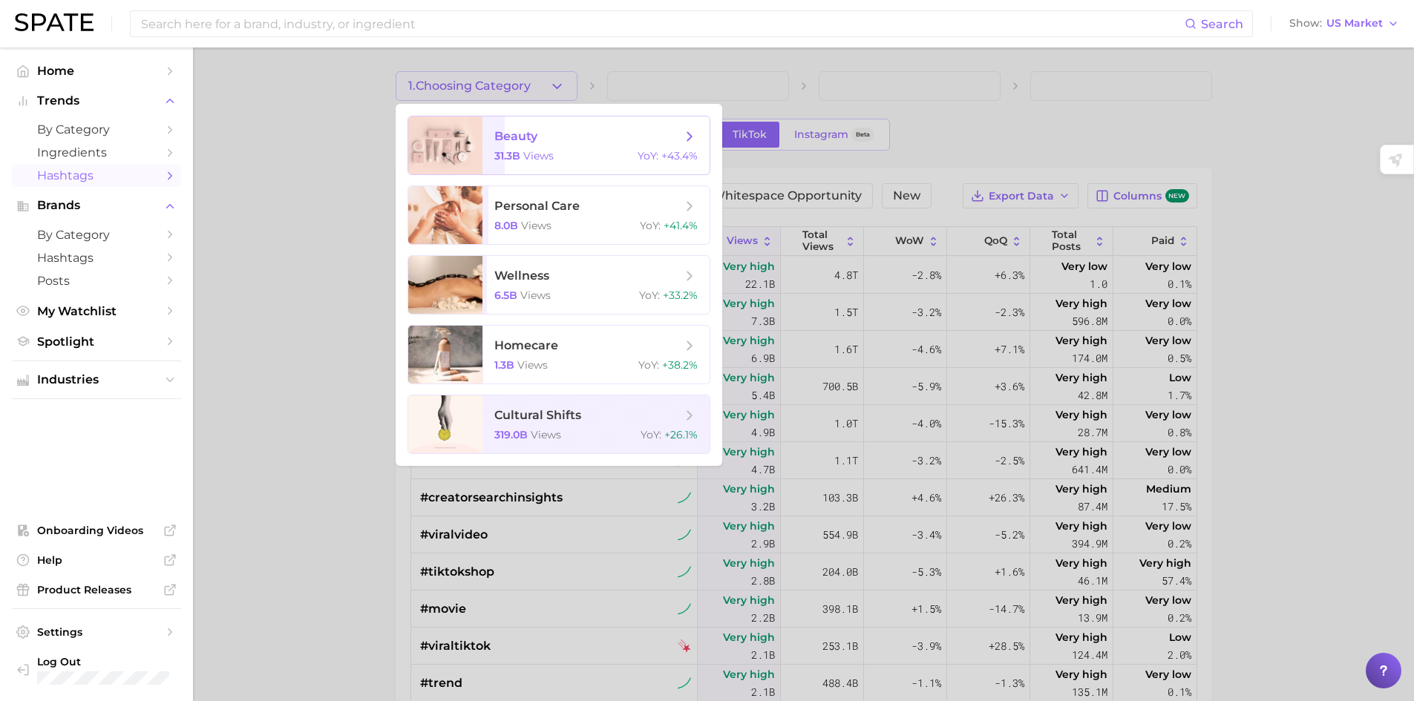
click at [469, 131] on div at bounding box center [445, 146] width 74 height 58
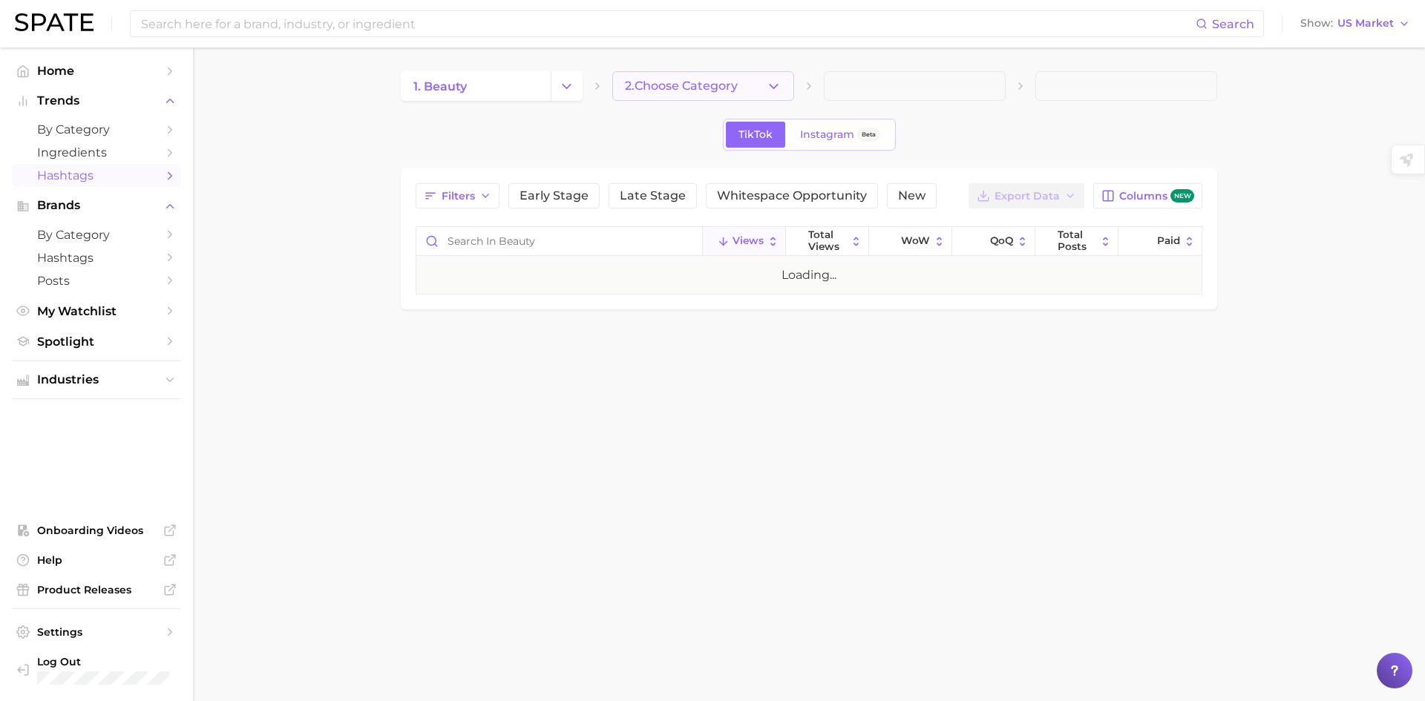
click at [706, 88] on span "2. Choose Category" at bounding box center [681, 85] width 113 height 13
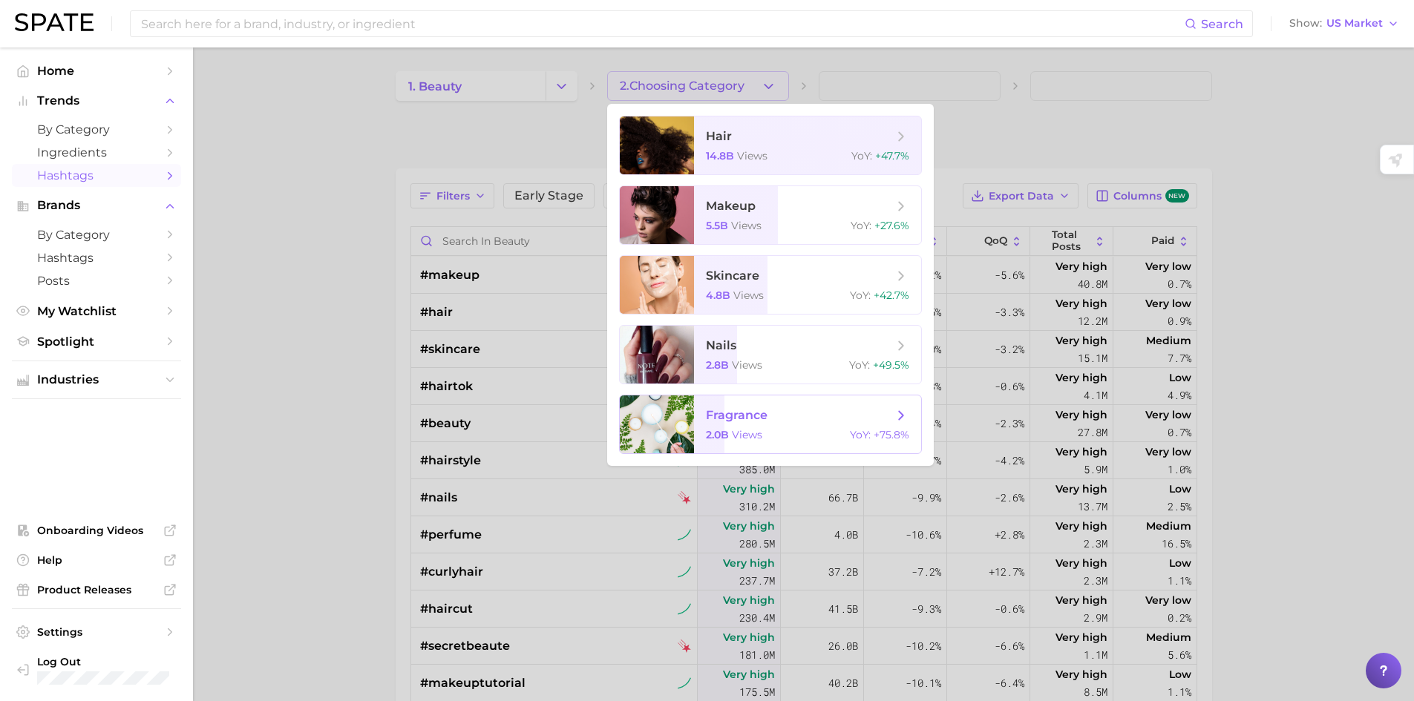
click at [724, 407] on span "fragrance" at bounding box center [799, 415] width 187 height 16
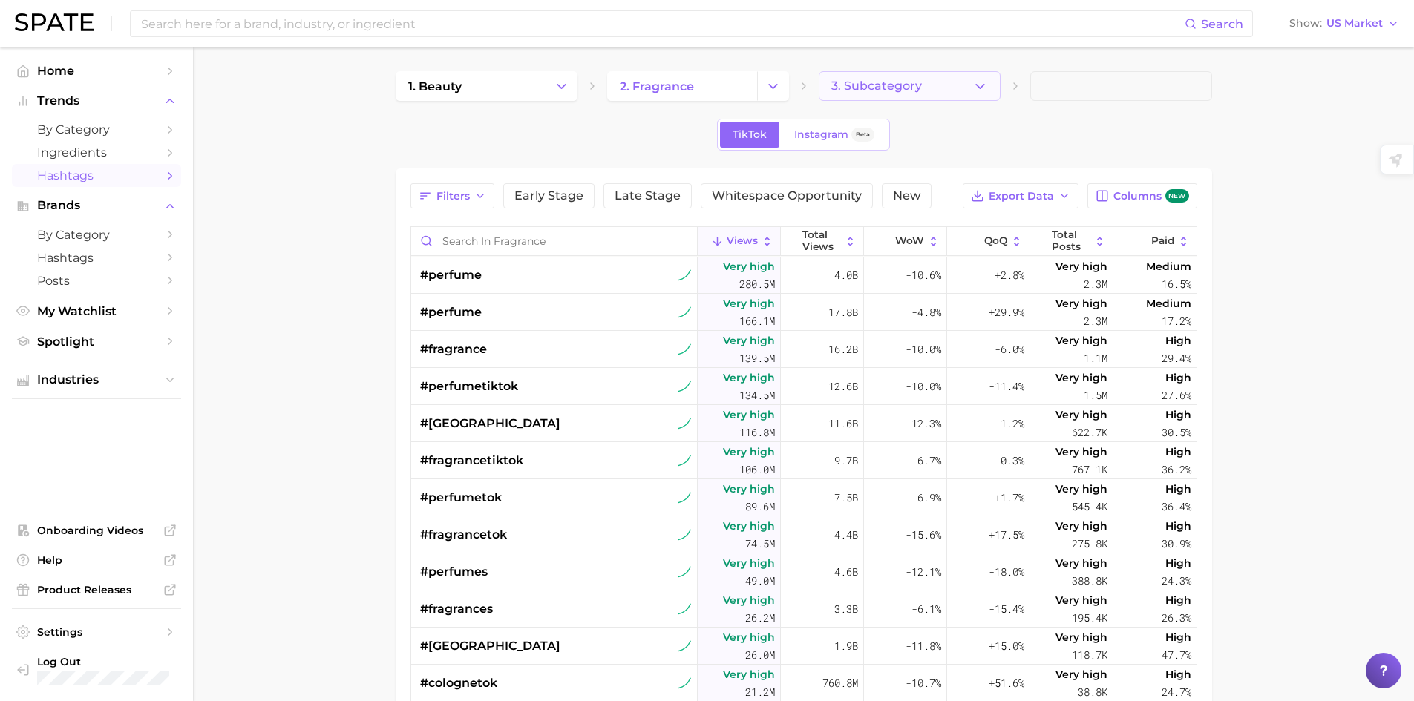
click at [855, 94] on button "3. Subcategory" at bounding box center [909, 86] width 182 height 30
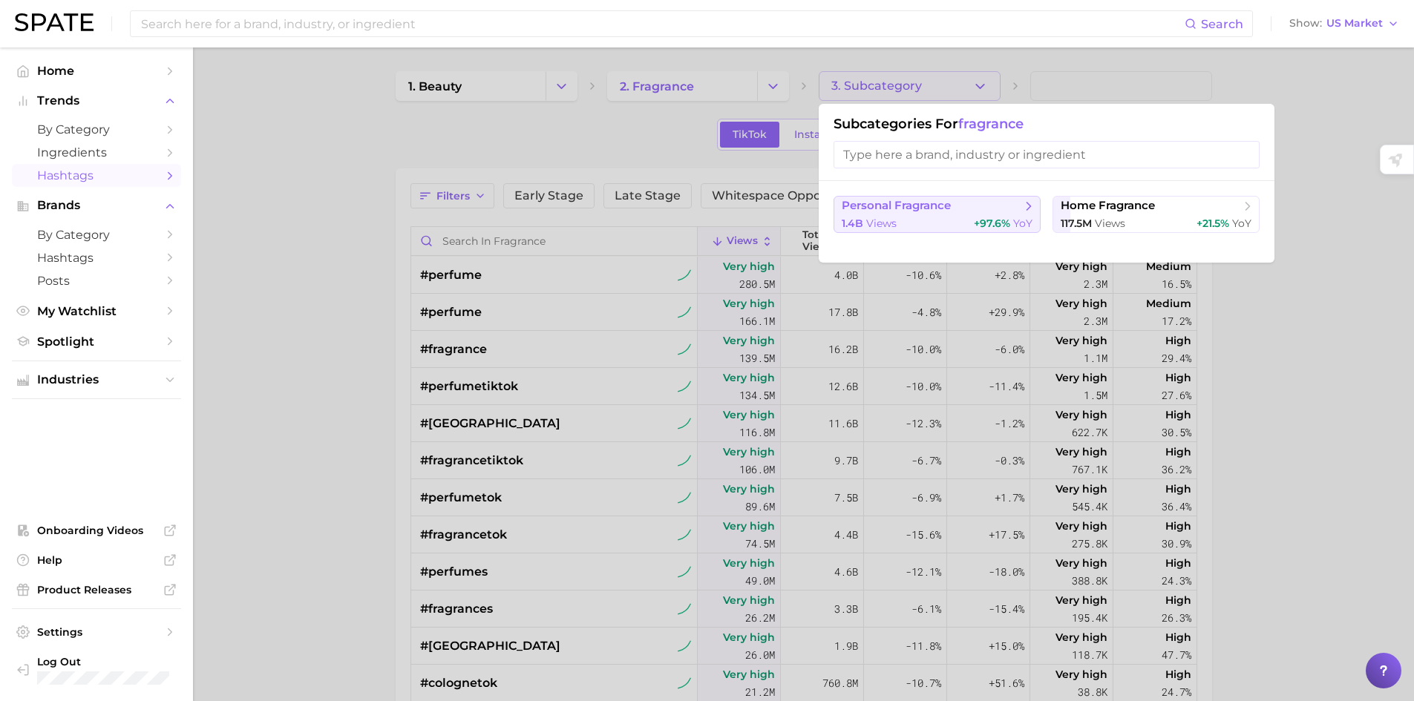
click at [876, 209] on span "personal fragrance" at bounding box center [896, 206] width 109 height 14
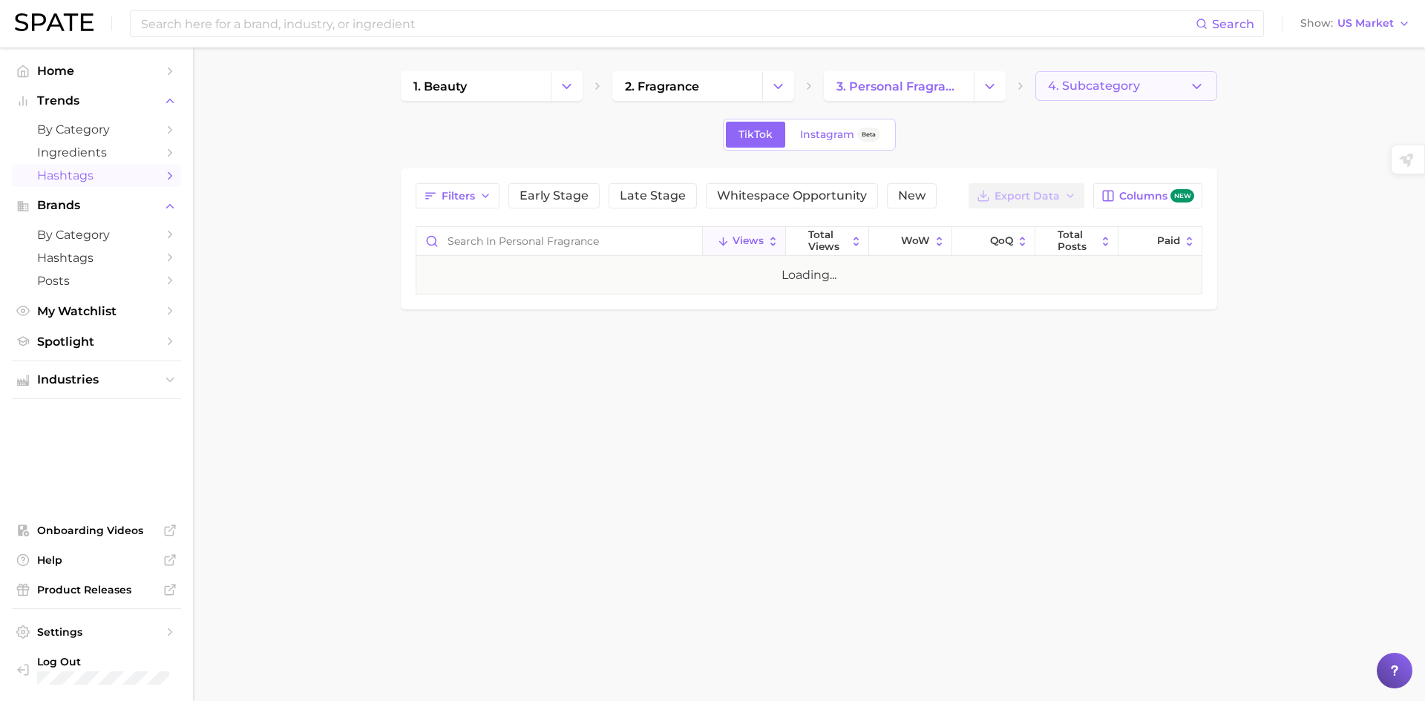
click at [1178, 79] on button "4. Subcategory" at bounding box center [1126, 86] width 182 height 30
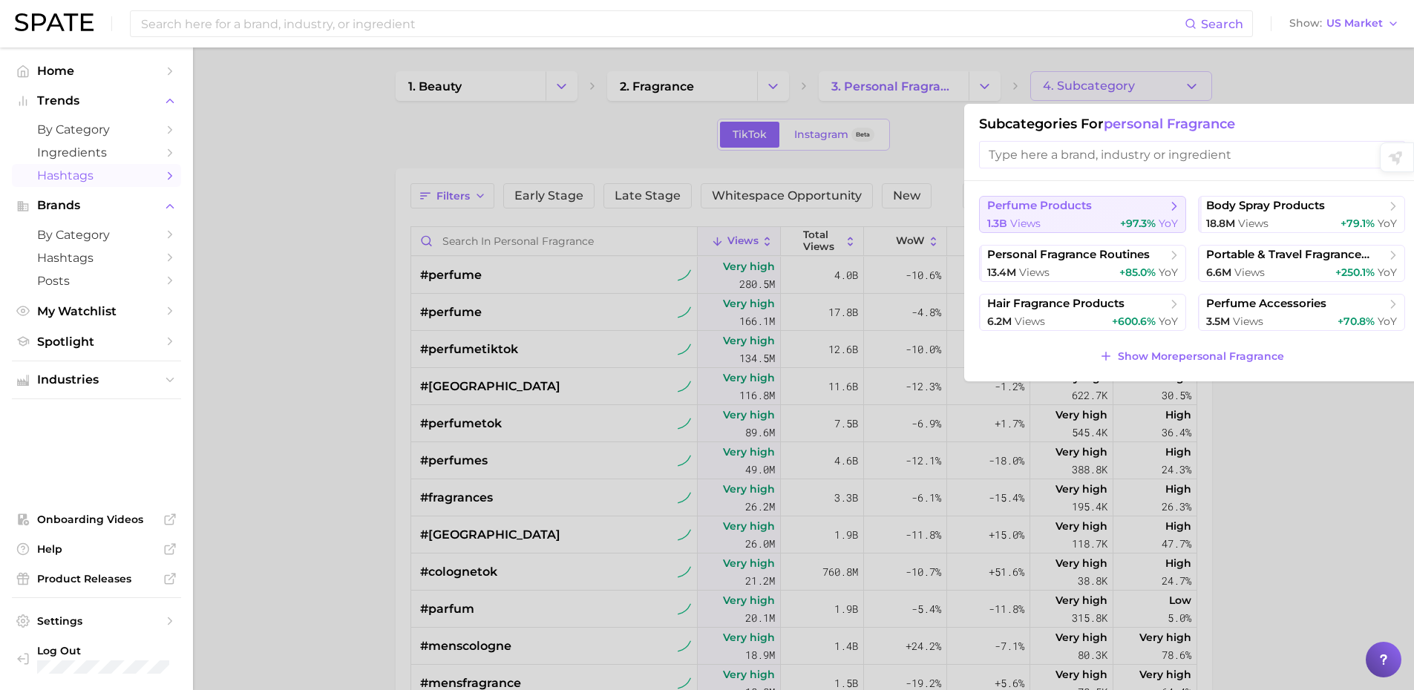
click at [1109, 222] on div "1.3b views +97.3% YoY" at bounding box center [1082, 224] width 191 height 14
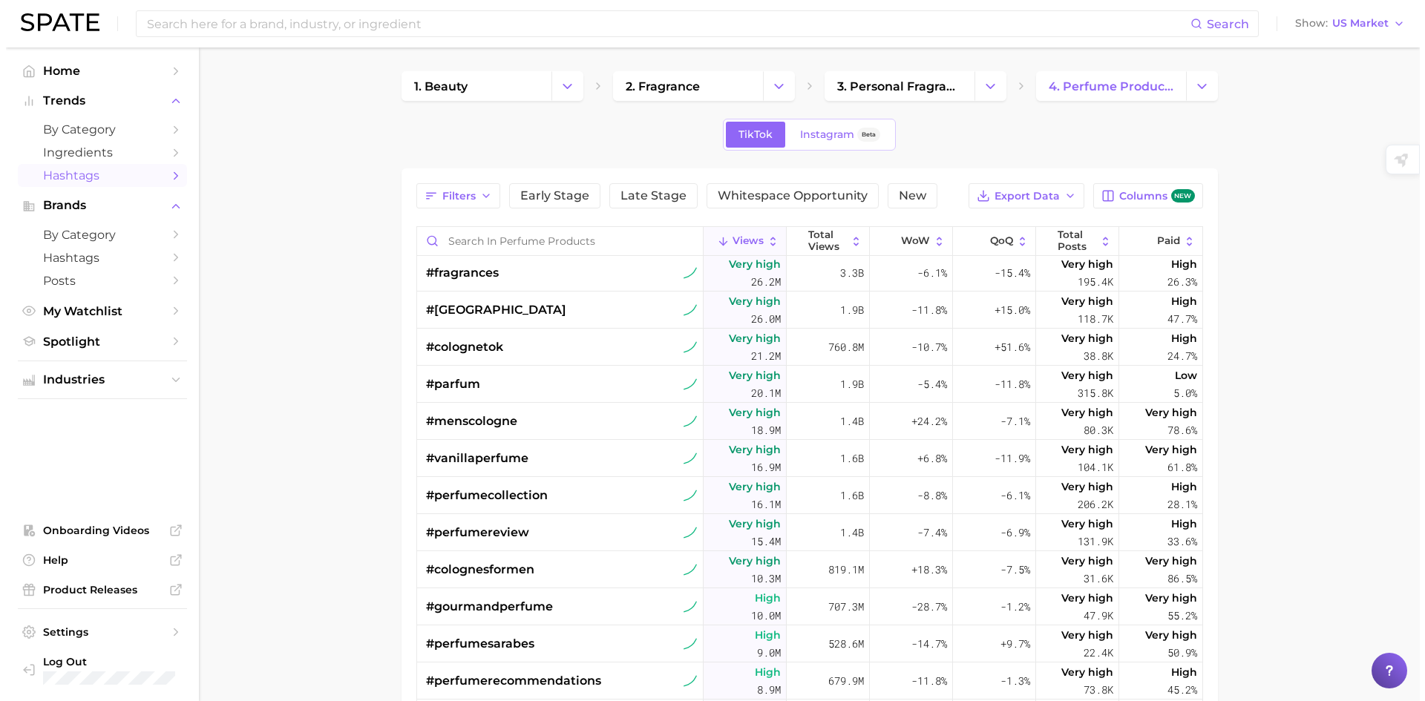
scroll to position [223, 0]
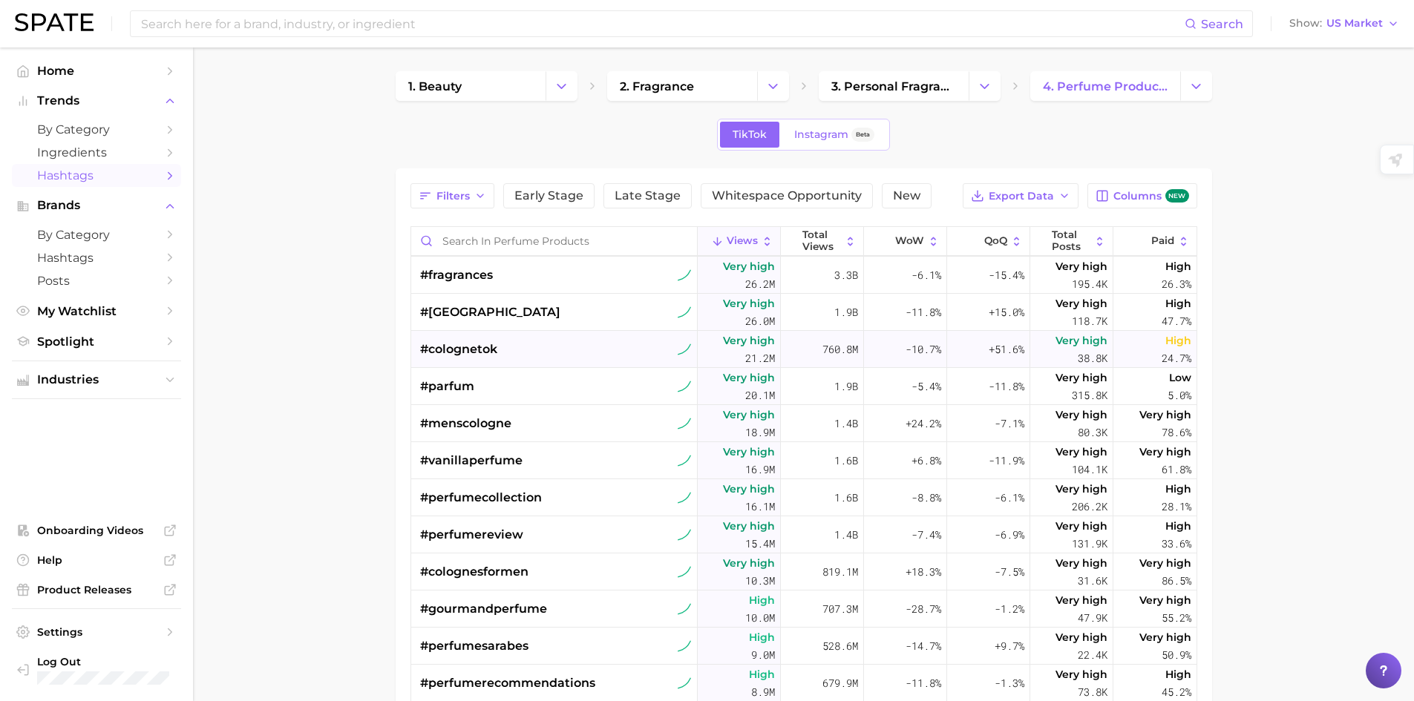
click at [455, 352] on span "#colognetok" at bounding box center [458, 350] width 77 height 18
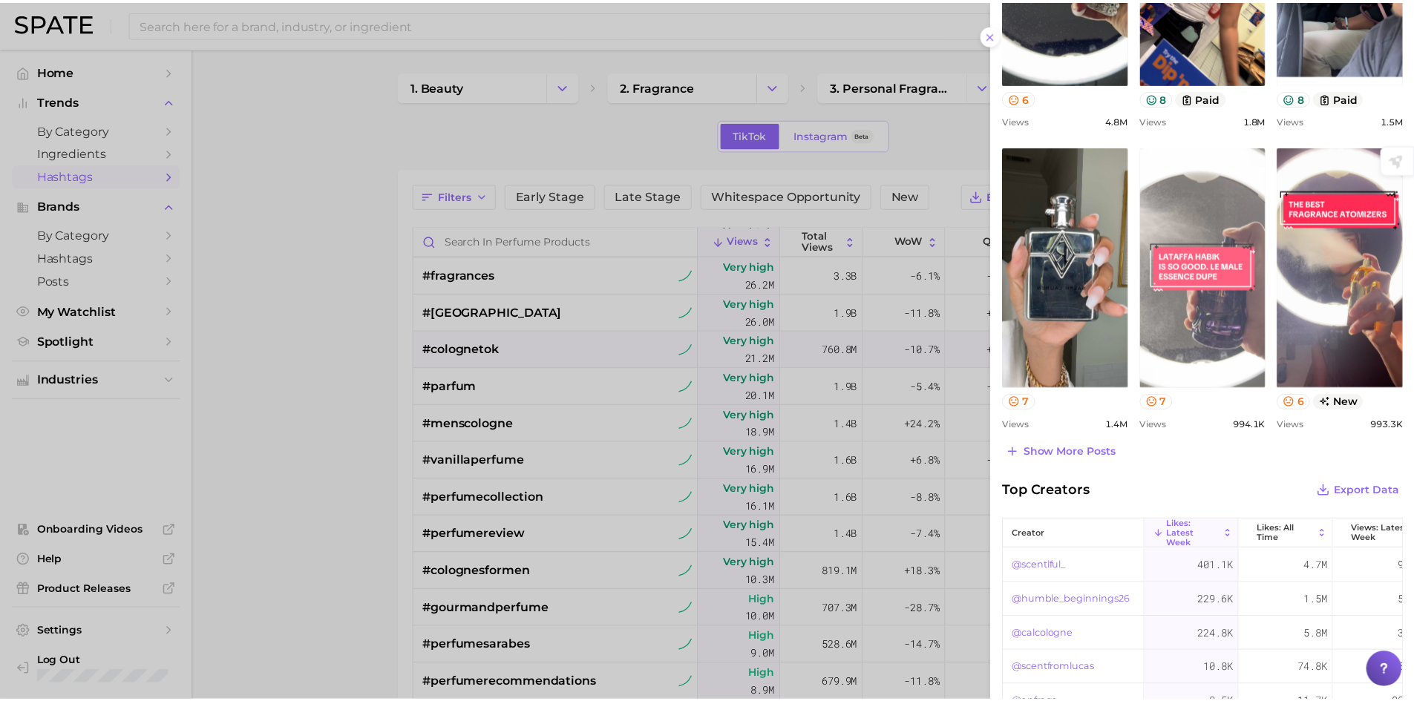
scroll to position [668, 0]
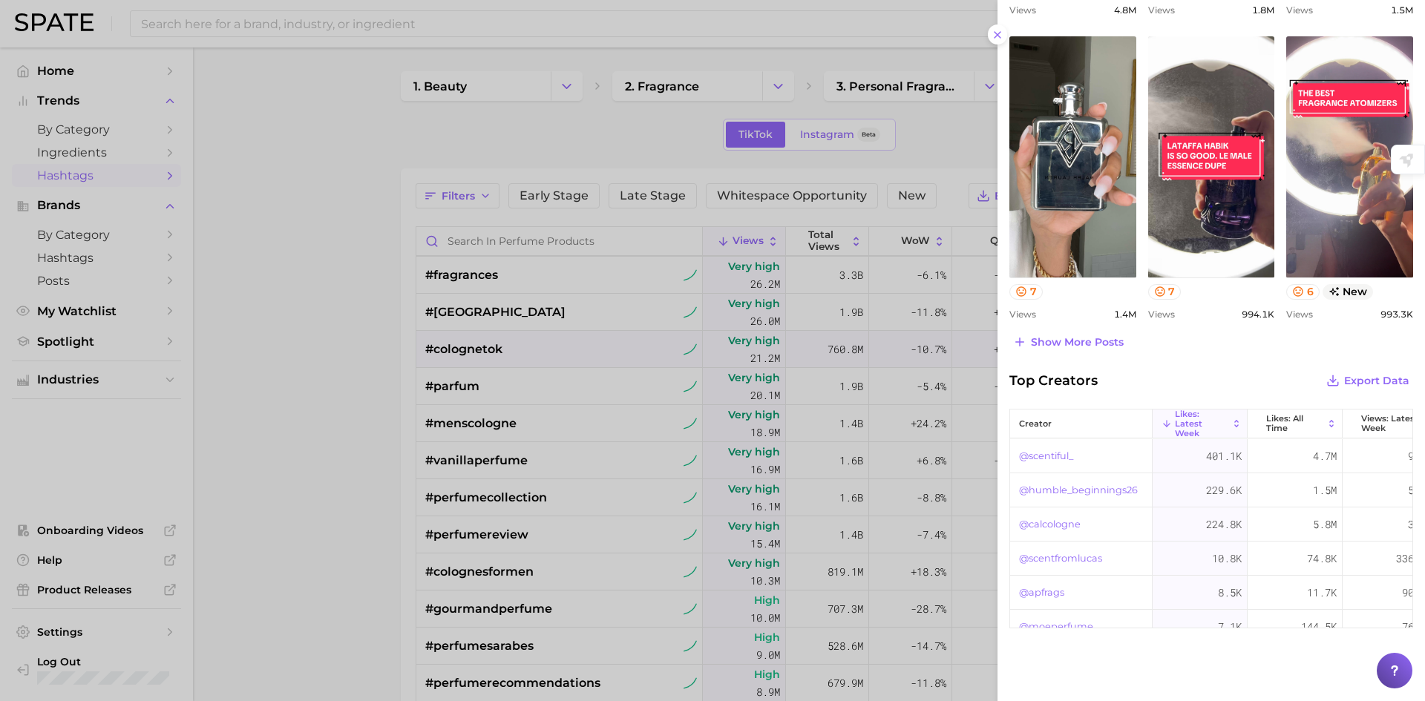
click at [296, 487] on div at bounding box center [712, 350] width 1425 height 701
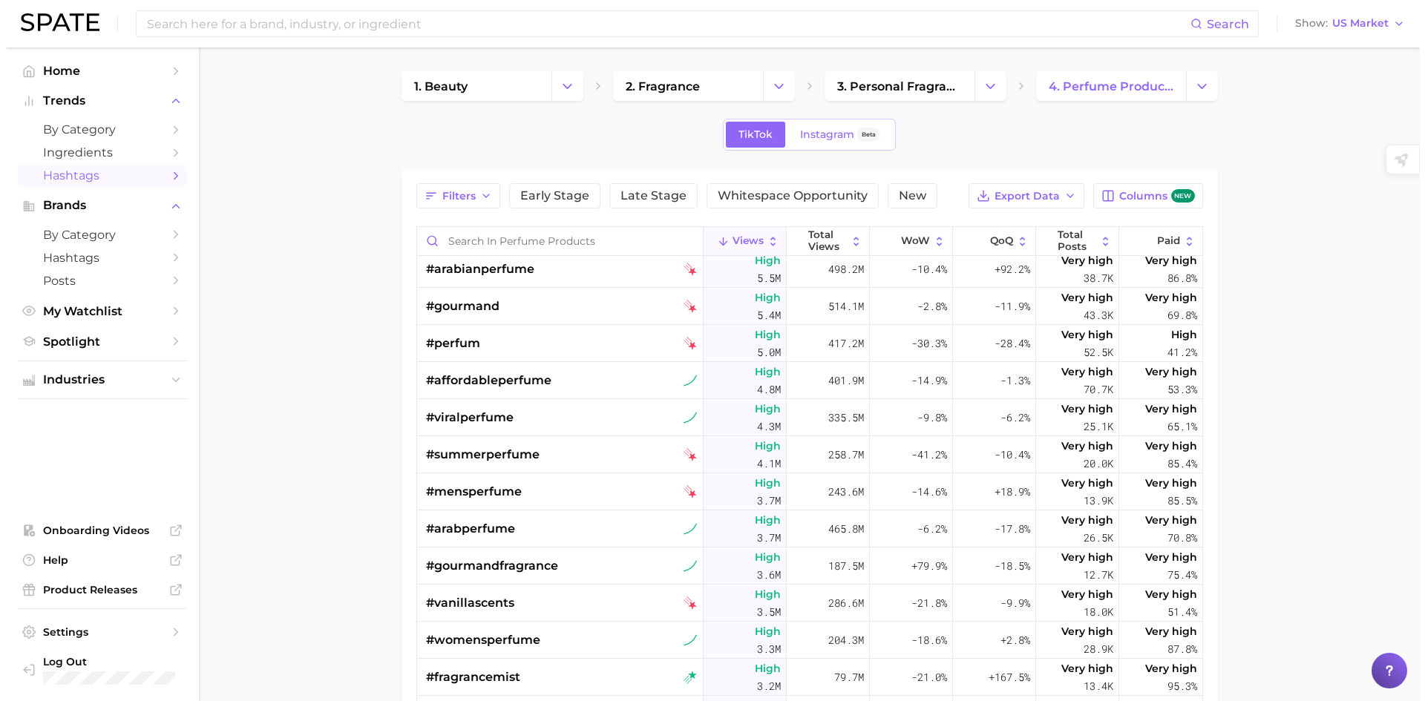
scroll to position [965, 0]
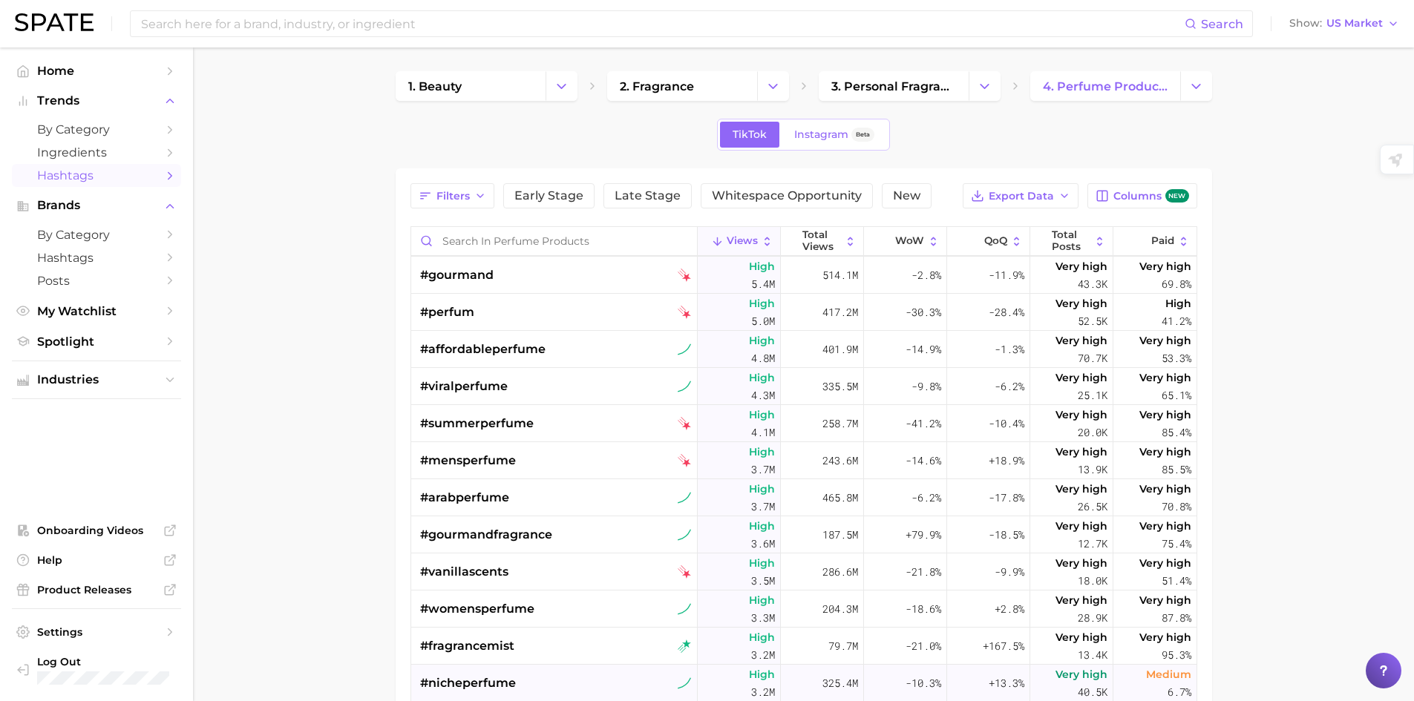
click at [468, 669] on div "#nicheperfume" at bounding box center [468, 683] width 96 height 37
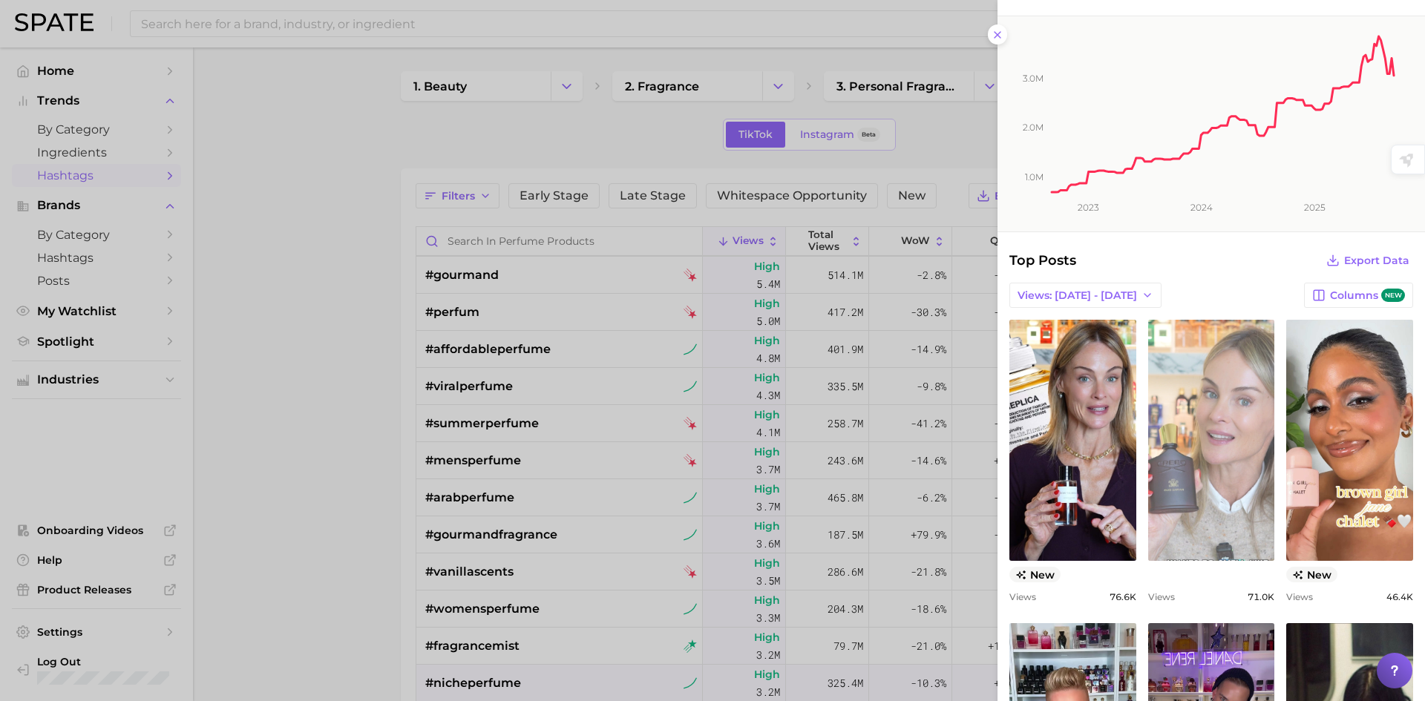
scroll to position [148, 0]
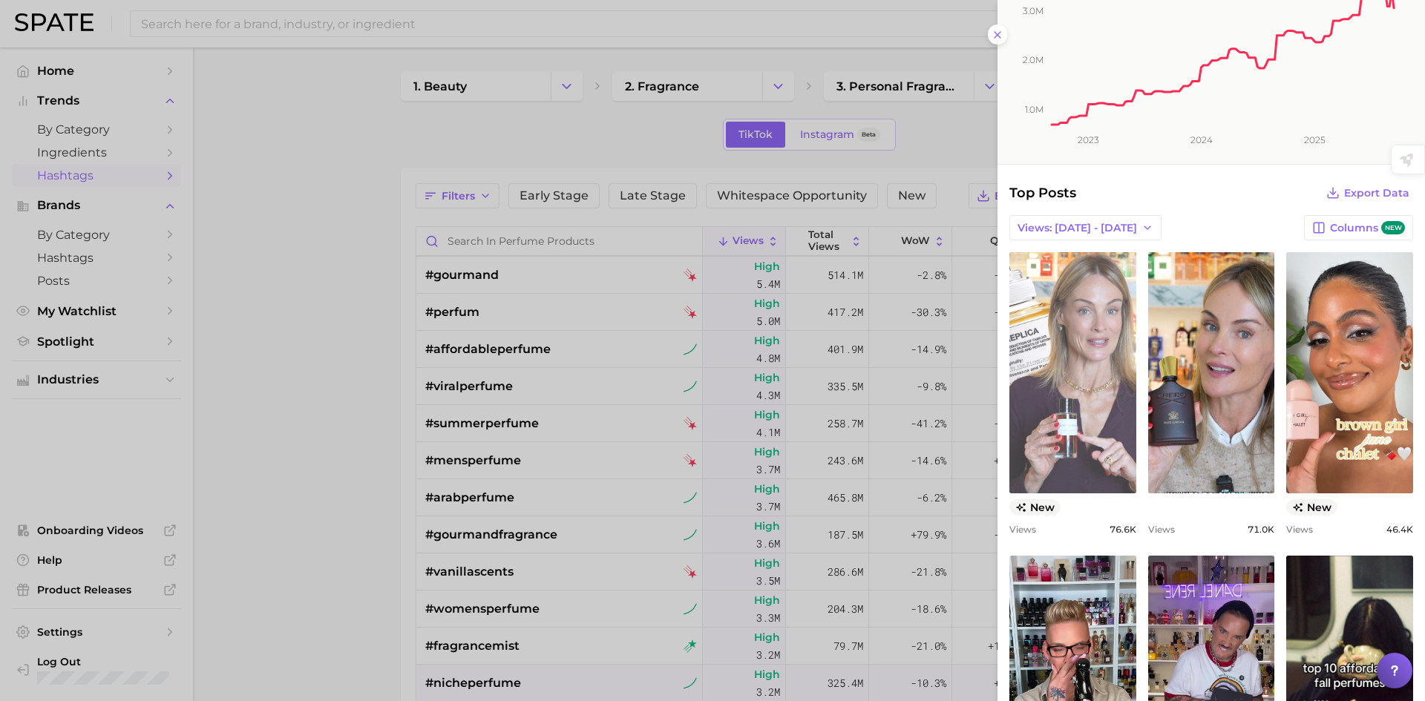
click at [1103, 430] on link "view post on TikTok" at bounding box center [1072, 372] width 127 height 241
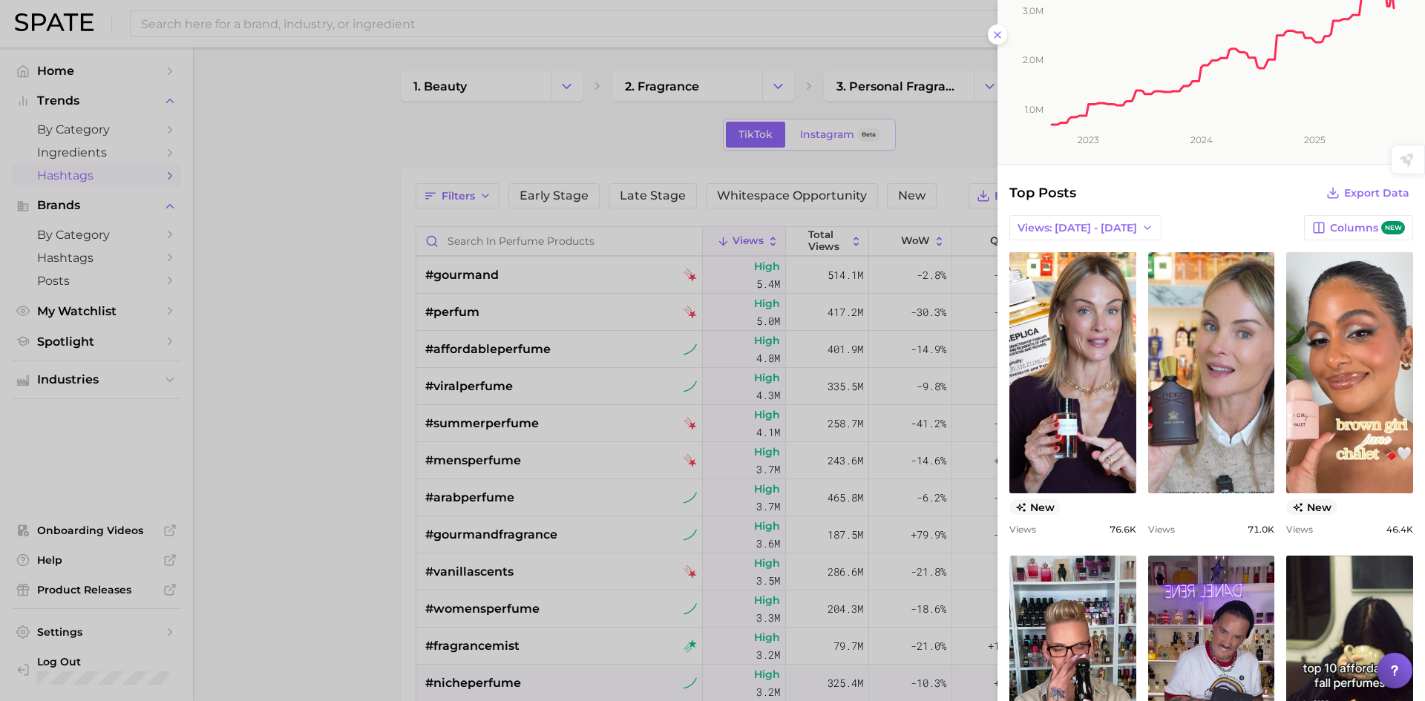
click at [1134, 195] on div "Top Posts Export Data" at bounding box center [1211, 193] width 404 height 21
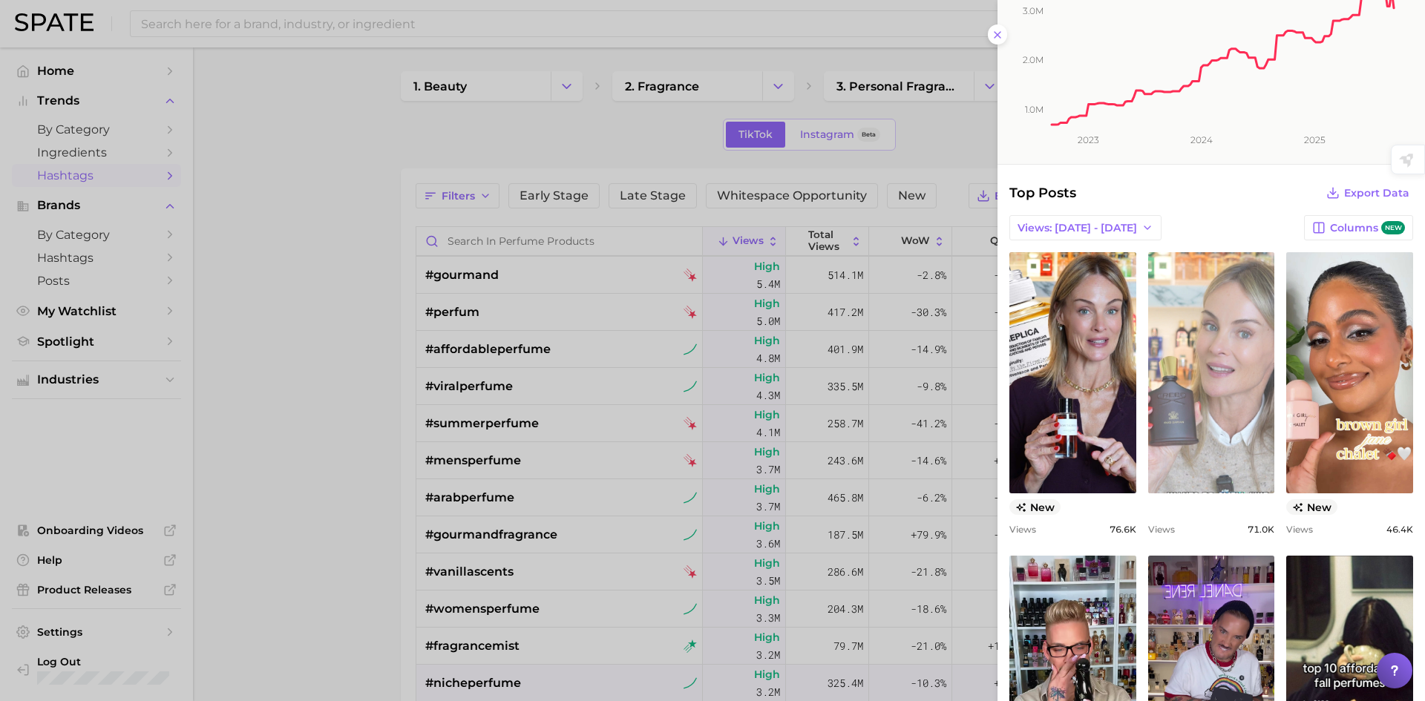
click at [1178, 448] on link "view post on TikTok" at bounding box center [1211, 372] width 127 height 241
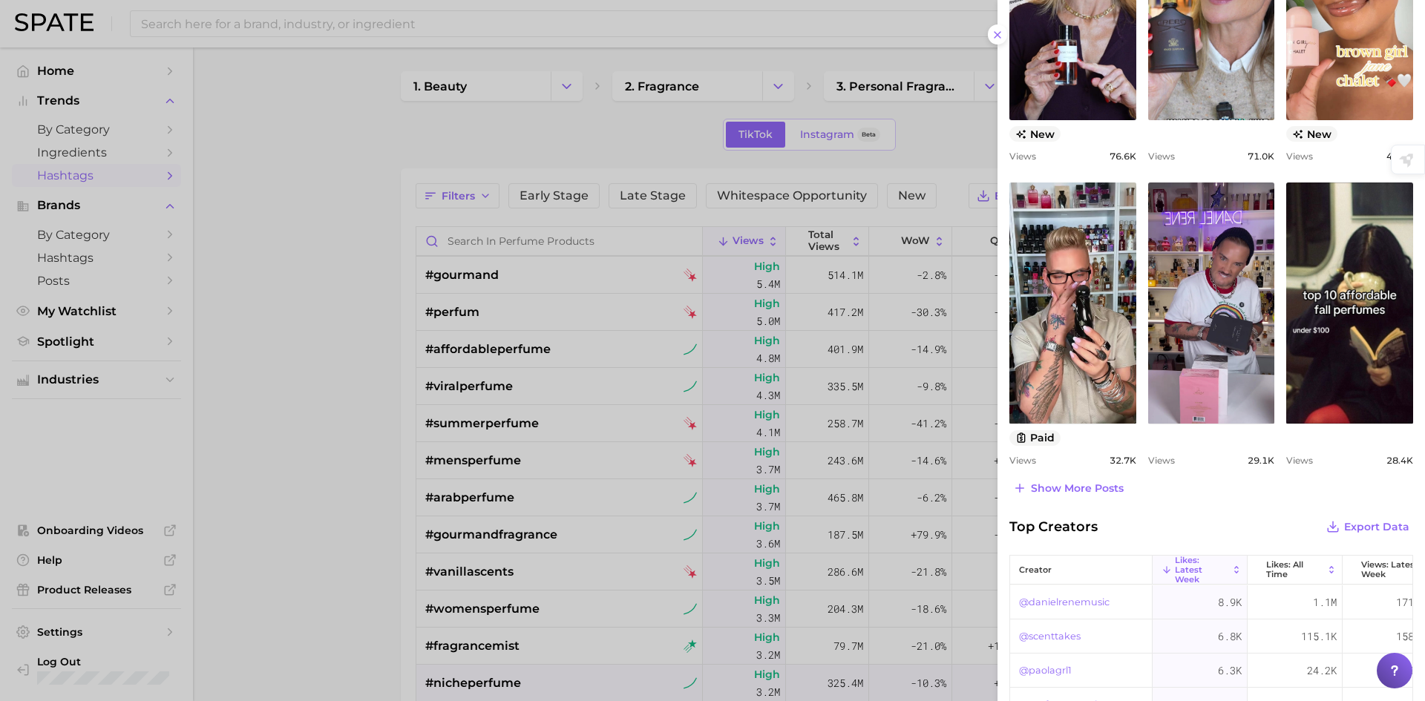
scroll to position [594, 0]
